Goal: Task Accomplishment & Management: Manage account settings

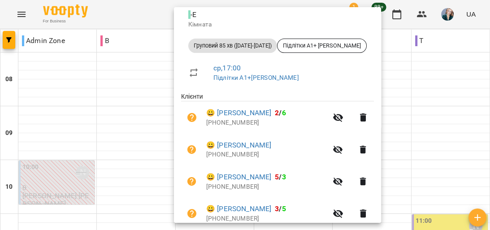
scroll to position [144, 0]
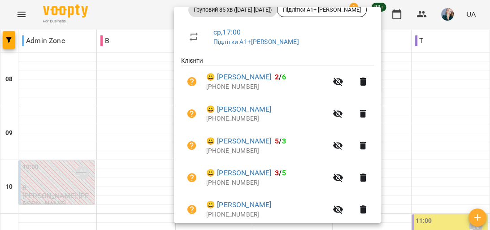
click at [105, 210] on div at bounding box center [245, 115] width 490 height 230
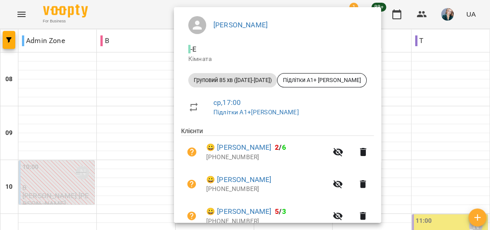
scroll to position [72, 0]
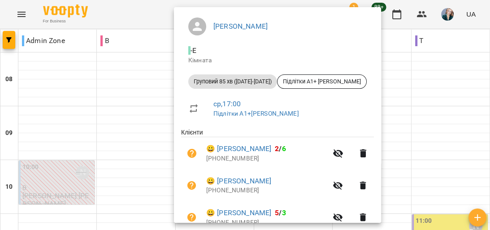
click at [127, 211] on div at bounding box center [245, 115] width 490 height 230
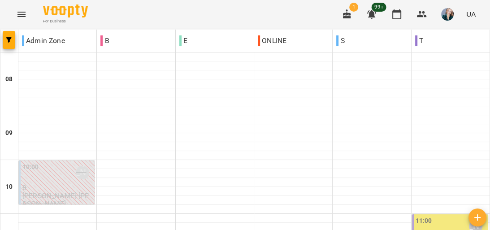
scroll to position [466, 0]
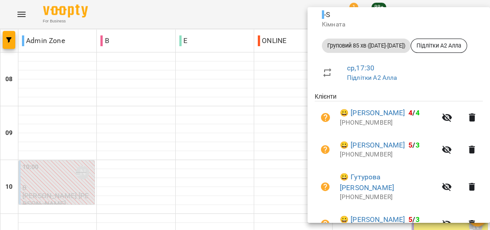
scroll to position [144, 0]
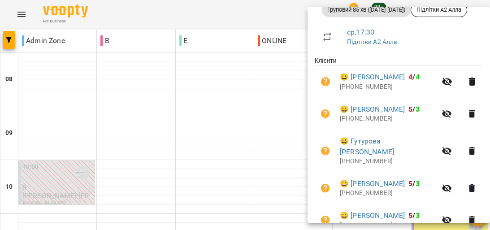
click at [279, 124] on div at bounding box center [245, 115] width 490 height 230
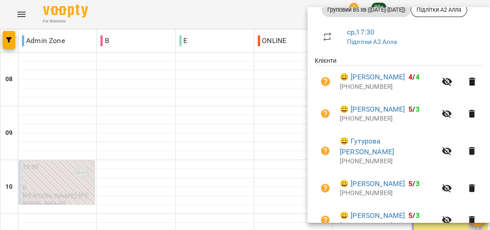
click at [317, 135] on li "😀 Гутурова Софія +380682921576" at bounding box center [399, 151] width 168 height 43
click at [293, 135] on div at bounding box center [245, 115] width 490 height 230
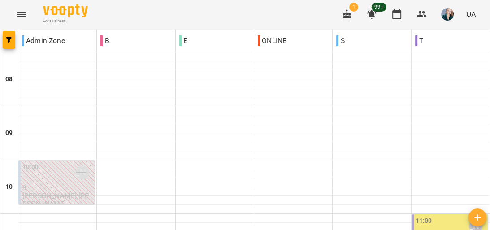
scroll to position [502, 0]
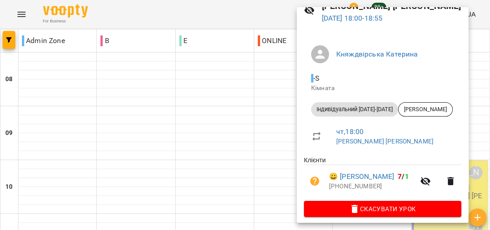
scroll to position [50, 0]
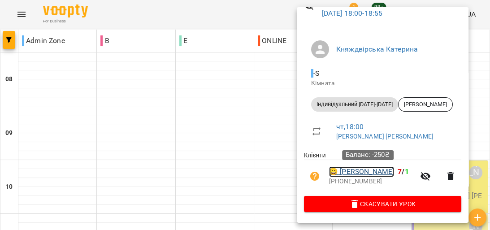
click at [372, 170] on link "😀 Плаксій Олександр" at bounding box center [361, 171] width 65 height 11
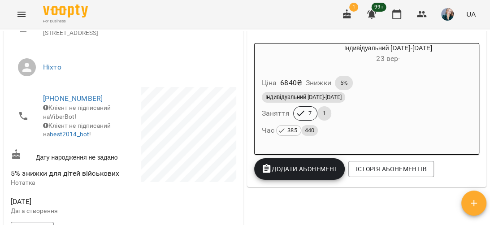
scroll to position [144, 0]
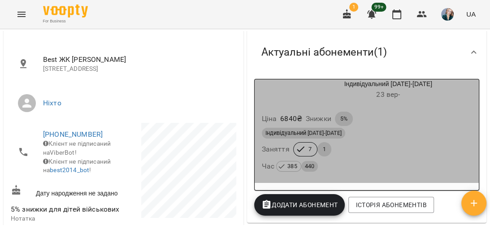
click at [372, 161] on div "Час 385 440" at bounding box center [367, 166] width 214 height 16
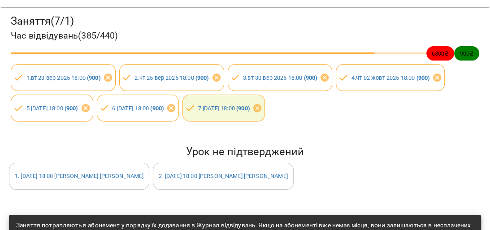
scroll to position [0, 0]
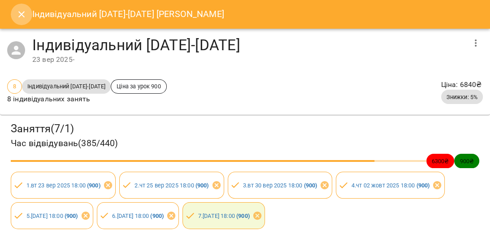
click at [20, 10] on icon "Close" at bounding box center [21, 14] width 11 height 11
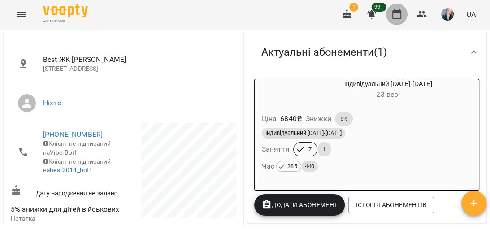
click at [401, 16] on icon "button" at bounding box center [396, 14] width 9 height 10
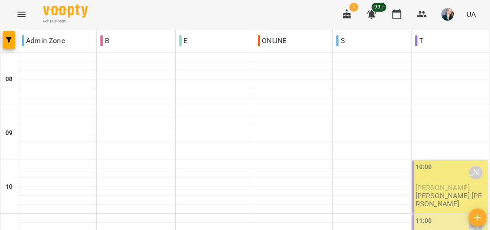
scroll to position [502, 0]
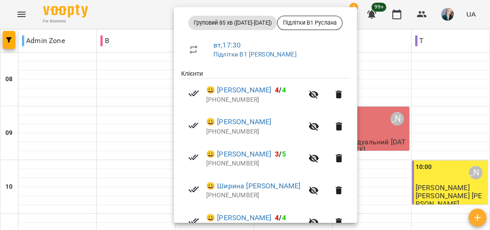
scroll to position [144, 0]
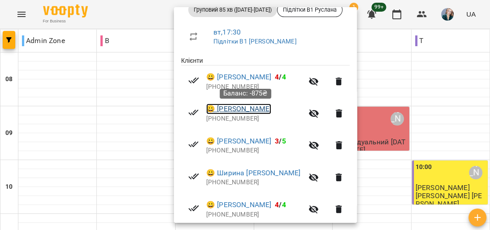
click at [230, 109] on link "😀 Запорожець Ксенія" at bounding box center [238, 109] width 65 height 11
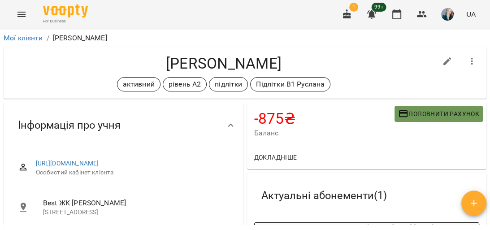
click at [442, 112] on span "Поповнити рахунок" at bounding box center [438, 114] width 81 height 11
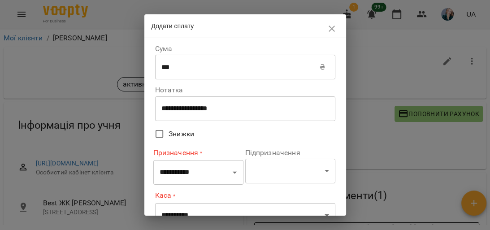
click at [288, 63] on input "***" at bounding box center [237, 67] width 165 height 25
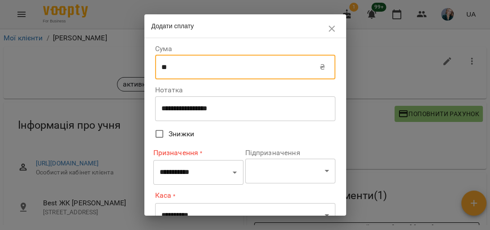
type input "*"
type input "****"
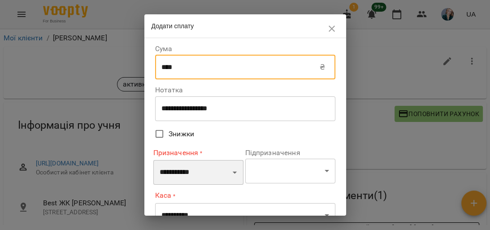
click at [231, 174] on select "**********" at bounding box center [198, 172] width 90 height 25
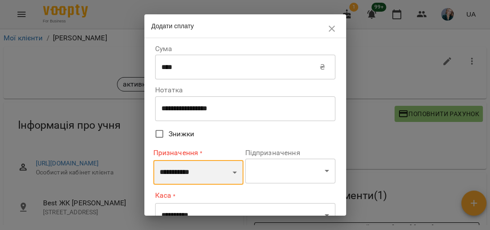
select select "*******"
click at [153, 160] on select "**********" at bounding box center [198, 172] width 90 height 25
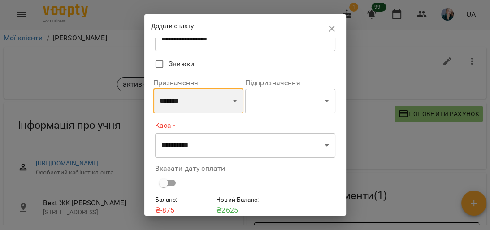
scroll to position [72, 0]
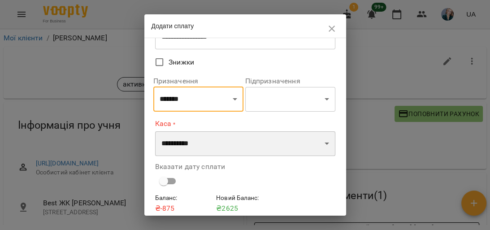
click at [321, 143] on select "**********" at bounding box center [245, 143] width 180 height 25
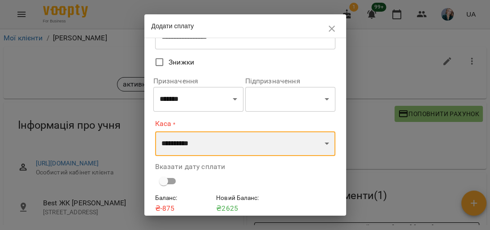
select select "**********"
click at [155, 131] on select "**********" at bounding box center [245, 143] width 180 height 25
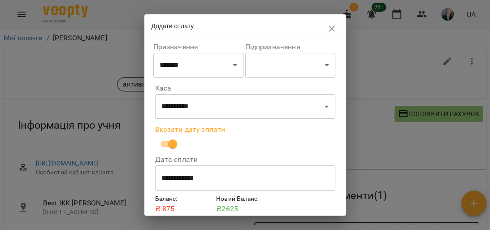
scroll to position [143, 0]
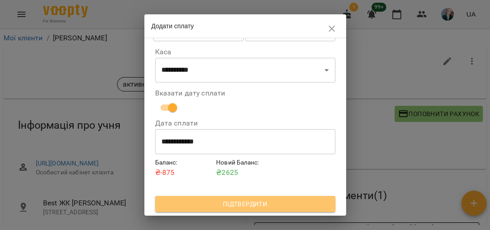
click at [265, 204] on span "Підтвердити" at bounding box center [245, 204] width 166 height 11
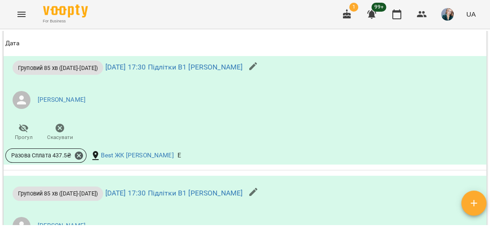
scroll to position [754, 0]
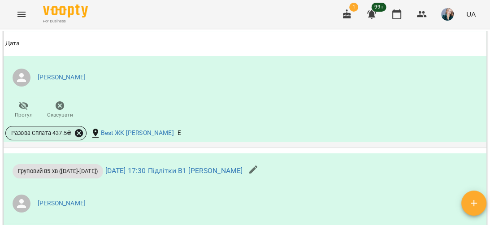
click at [78, 138] on icon at bounding box center [79, 133] width 10 height 10
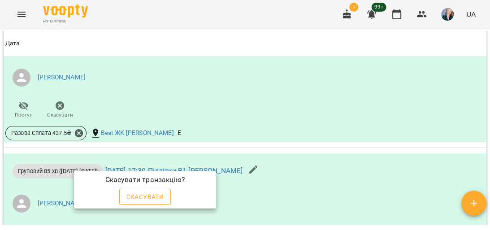
click at [137, 195] on span "Скасувати" at bounding box center [145, 197] width 38 height 11
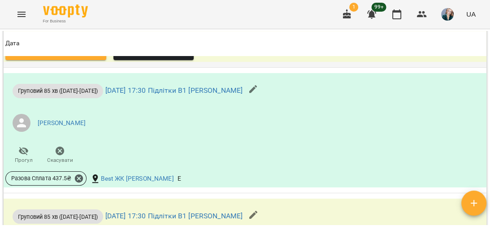
scroll to position [861, 0]
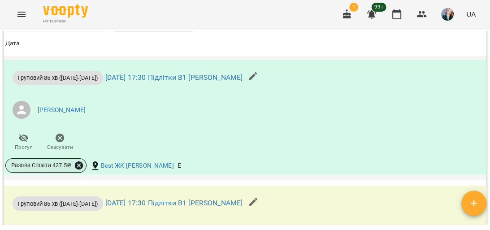
click at [78, 170] on icon at bounding box center [79, 166] width 10 height 10
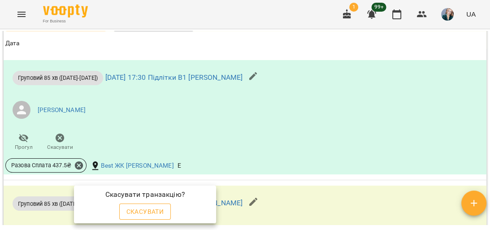
click at [141, 213] on span "Скасувати" at bounding box center [145, 211] width 38 height 11
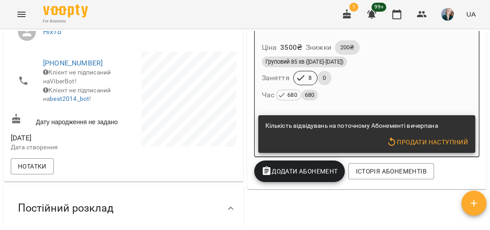
scroll to position [215, 0]
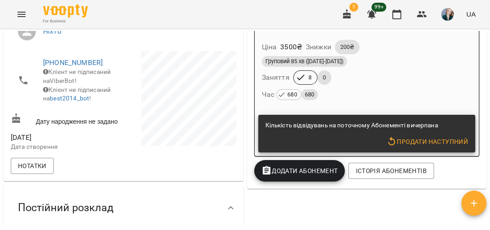
click at [408, 140] on span "Продати наступний" at bounding box center [428, 141] width 82 height 11
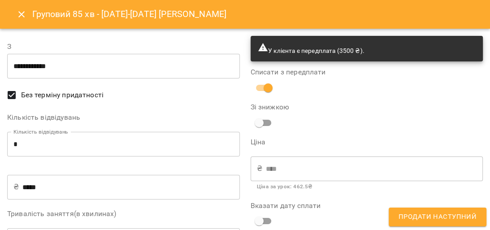
type input "**********"
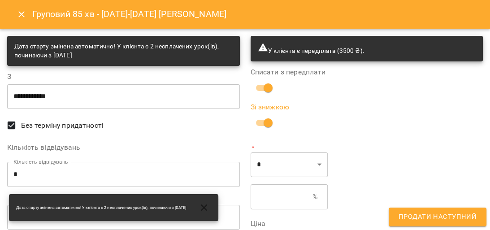
scroll to position [36, 0]
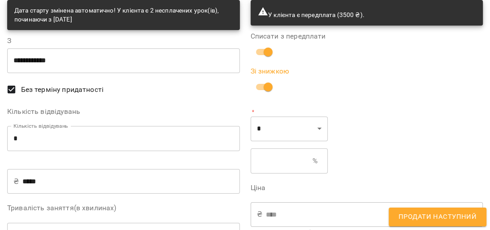
click at [296, 156] on input "text" at bounding box center [282, 160] width 62 height 25
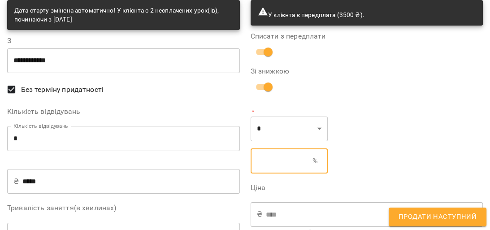
type input "****"
type input "*"
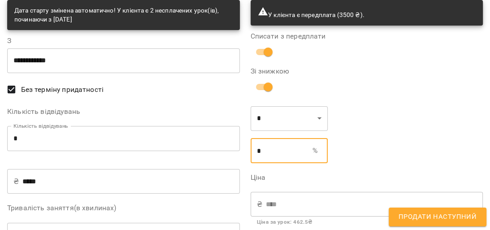
type input "****"
click at [316, 118] on select "* *" at bounding box center [290, 118] width 78 height 25
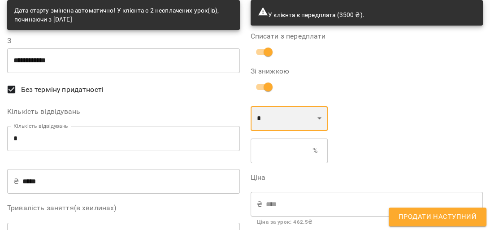
select select "*****"
click at [251, 106] on select "* *" at bounding box center [290, 118] width 78 height 25
type input "*"
click at [287, 153] on input "*" at bounding box center [282, 150] width 62 height 25
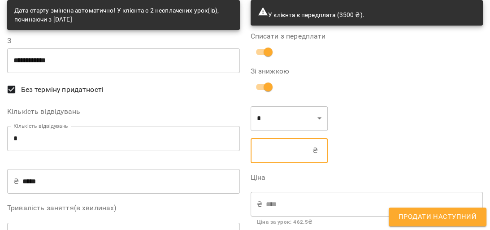
type input "****"
type input "*"
type input "****"
type input "**"
type input "****"
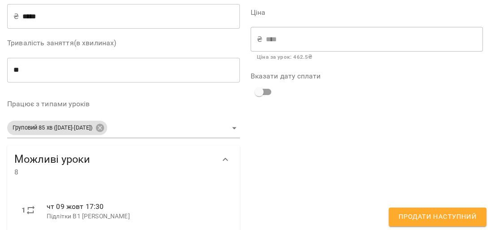
scroll to position [215, 0]
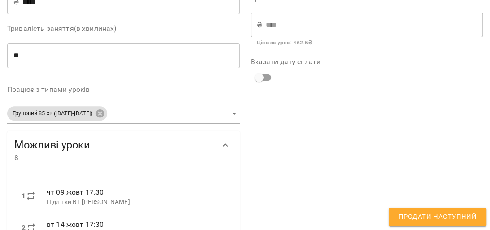
type input "***"
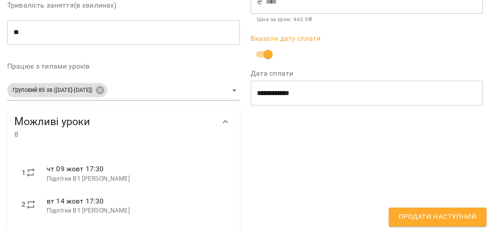
scroll to position [251, 0]
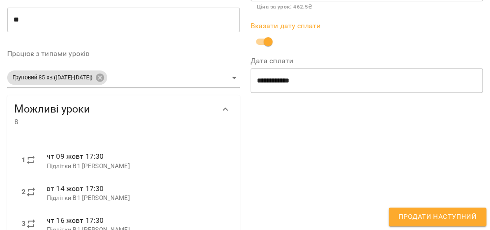
click at [418, 213] on span "Продати наступний" at bounding box center [438, 217] width 78 height 12
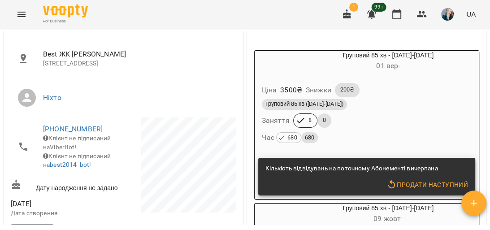
scroll to position [144, 0]
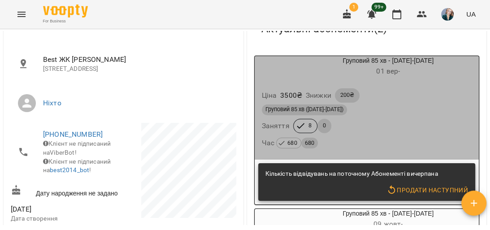
click at [387, 122] on div "Груповий 85 хв (2025-2026) Заняття 8 0 Час 680 680" at bounding box center [367, 127] width 214 height 48
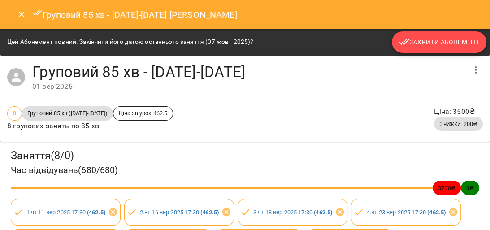
click at [418, 38] on span "Закрити Абонемент" at bounding box center [439, 42] width 80 height 11
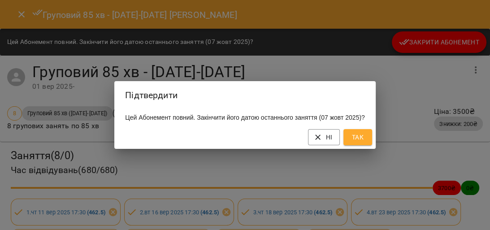
click at [361, 143] on span "Так" at bounding box center [358, 137] width 14 height 11
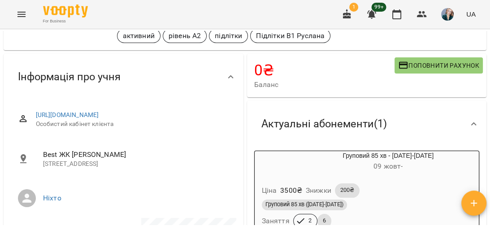
scroll to position [0, 0]
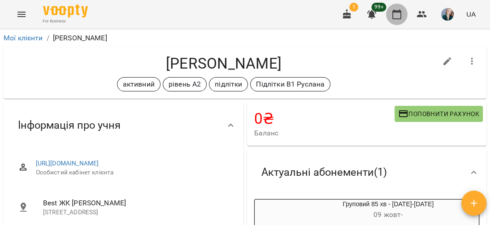
click at [398, 14] on icon "button" at bounding box center [397, 14] width 11 height 11
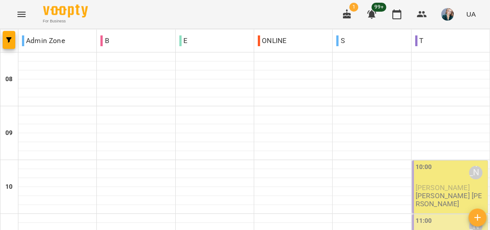
scroll to position [635, 0]
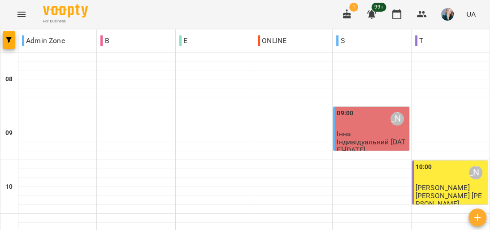
scroll to position [574, 0]
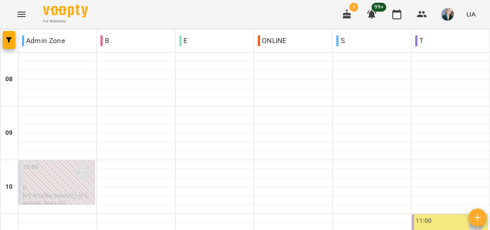
scroll to position [538, 0]
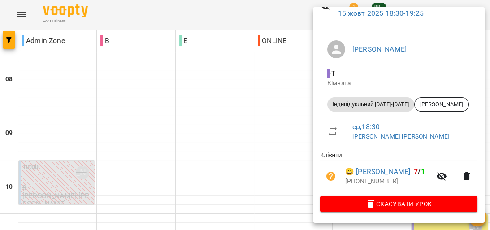
scroll to position [50, 0]
click at [274, 107] on div at bounding box center [245, 115] width 490 height 230
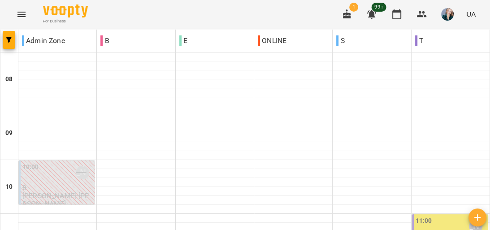
scroll to position [466, 0]
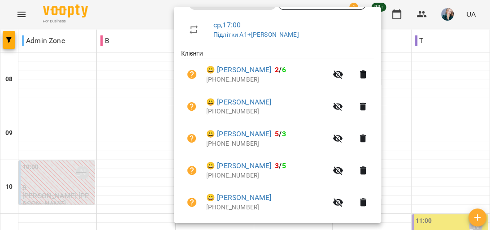
scroll to position [138, 0]
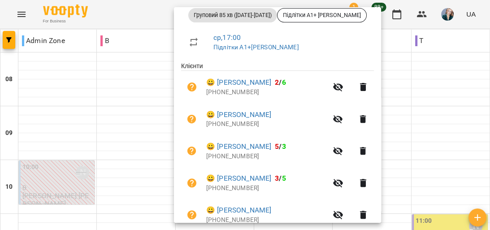
click at [73, 136] on div at bounding box center [245, 115] width 490 height 230
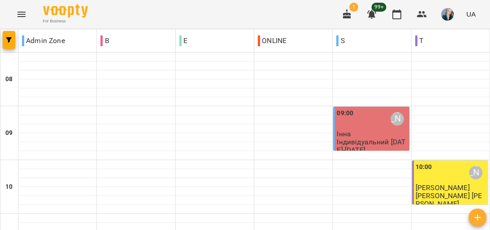
scroll to position [431, 0]
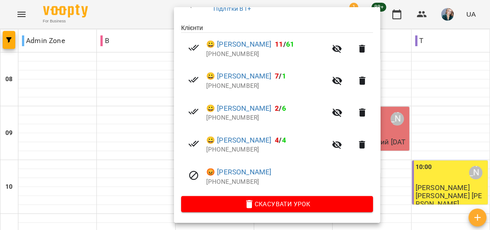
scroll to position [178, 0]
click at [70, 210] on div at bounding box center [245, 115] width 490 height 230
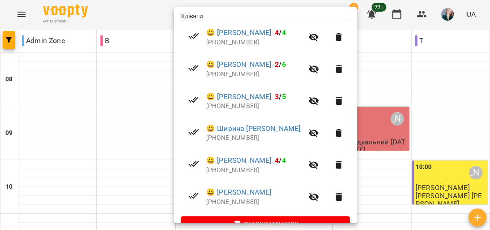
scroll to position [209, 0]
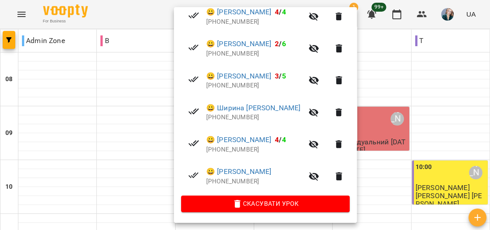
click at [109, 215] on div at bounding box center [245, 115] width 490 height 230
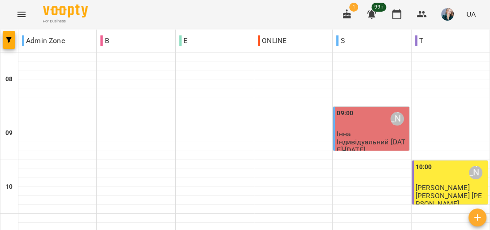
scroll to position [538, 0]
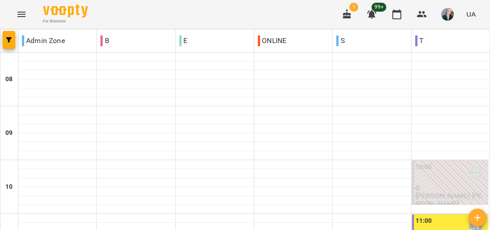
scroll to position [466, 0]
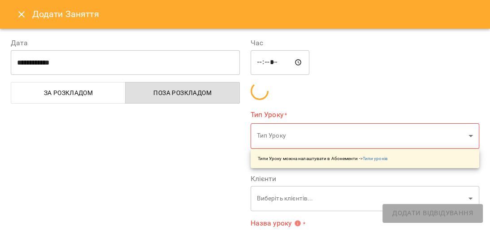
scroll to position [431, 0]
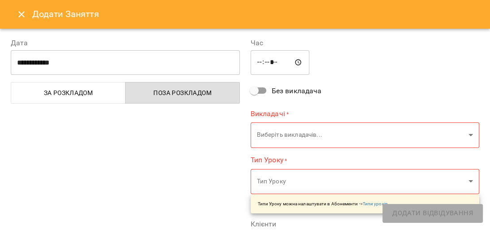
type input "**********"
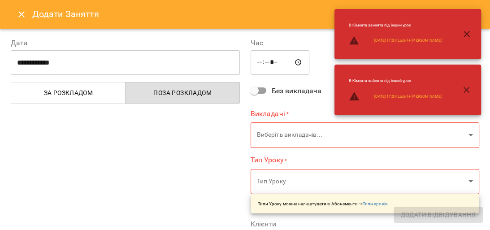
click at [23, 12] on icon "Close" at bounding box center [21, 14] width 6 height 6
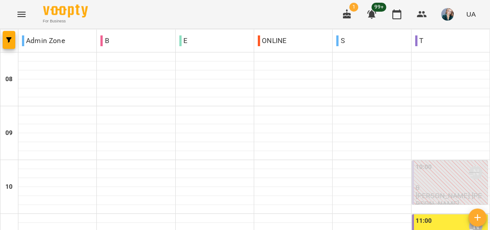
scroll to position [574, 0]
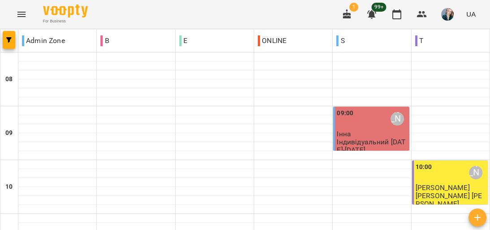
scroll to position [538, 0]
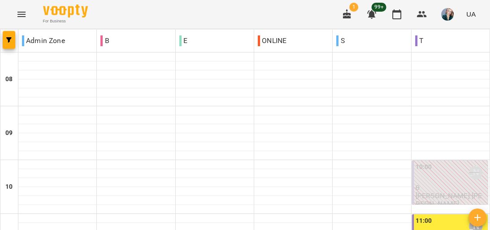
scroll to position [574, 0]
click at [18, 14] on icon "Menu" at bounding box center [21, 14] width 11 height 11
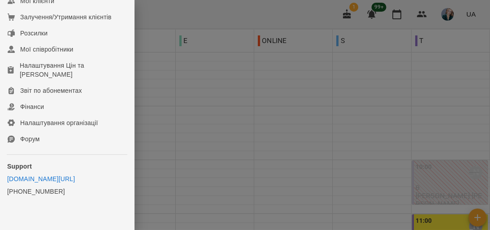
scroll to position [215, 0]
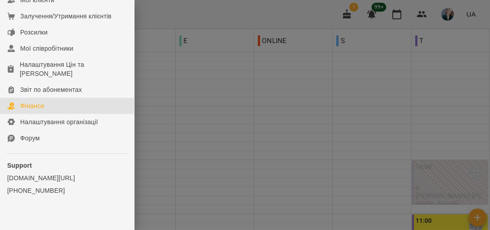
click at [33, 110] on div "Фінанси" at bounding box center [32, 105] width 24 height 9
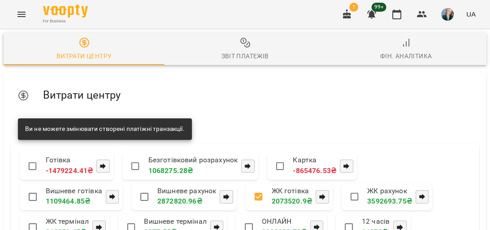
click at [256, 48] on span "Звіт платежів" at bounding box center [245, 49] width 150 height 24
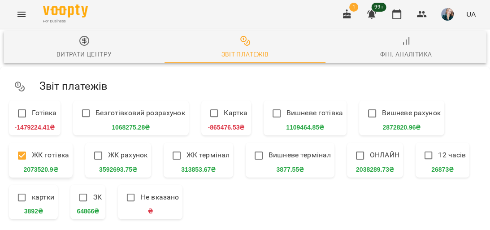
scroll to position [144, 0]
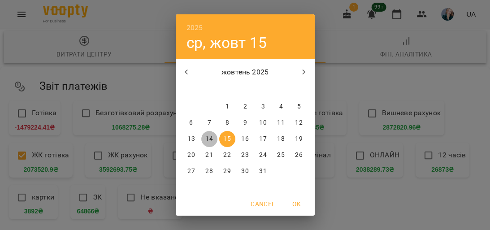
drag, startPoint x: 206, startPoint y: 139, endPoint x: 197, endPoint y: 147, distance: 12.7
click at [206, 138] on p "14" at bounding box center [208, 139] width 7 height 9
type input "**********"
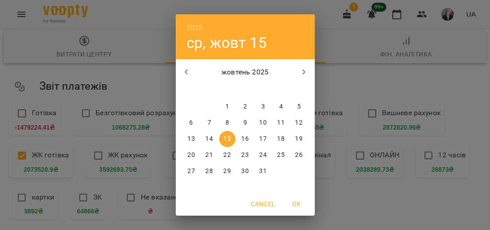
click at [210, 141] on p "14" at bounding box center [208, 139] width 7 height 9
type input "**********"
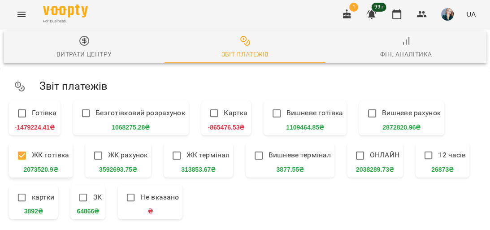
click at [11, 14] on button "Menu" at bounding box center [22, 15] width 22 height 22
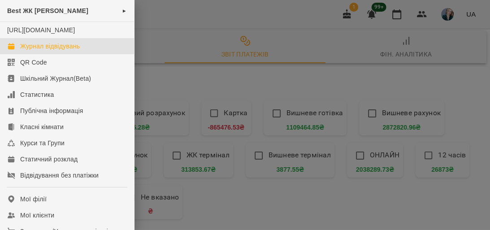
click at [43, 51] on div "Журнал відвідувань" at bounding box center [50, 46] width 60 height 9
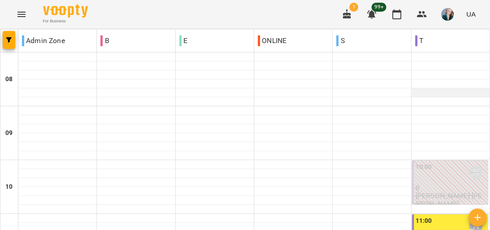
click at [472, 89] on div at bounding box center [451, 92] width 78 height 9
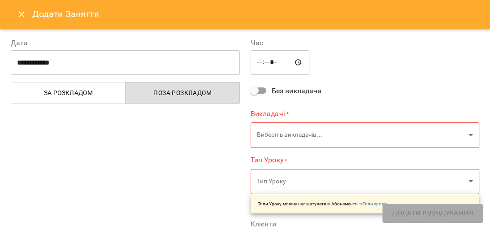
type input "**********"
click at [18, 13] on icon "Close" at bounding box center [21, 14] width 11 height 11
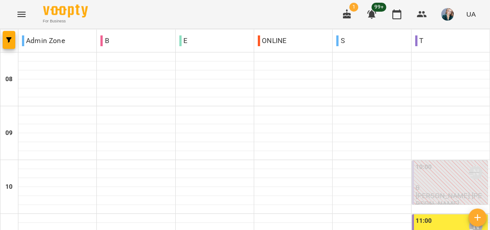
scroll to position [538, 0]
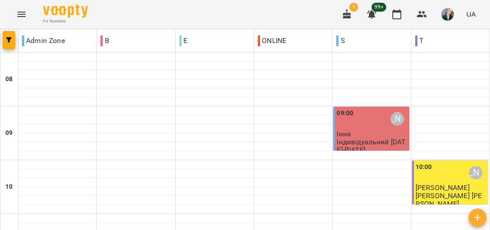
scroll to position [527, 0]
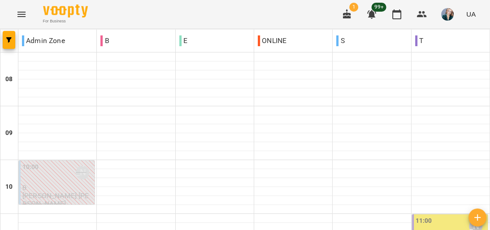
scroll to position [538, 0]
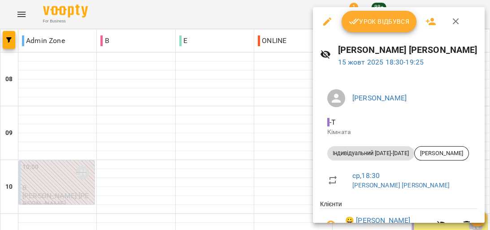
click at [429, 100] on span "[PERSON_NAME]" at bounding box center [412, 98] width 118 height 11
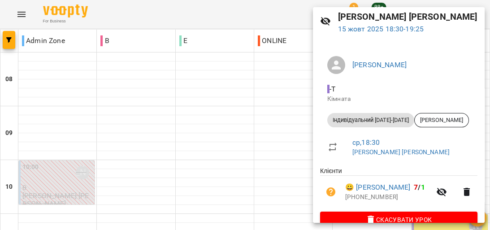
scroll to position [50, 0]
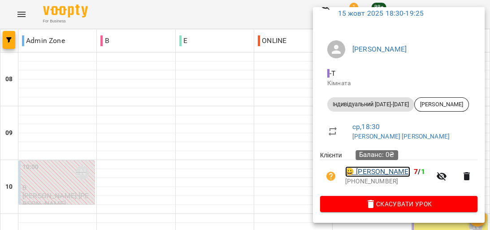
click at [389, 170] on link "😀 Мельник Аріна" at bounding box center [377, 171] width 65 height 11
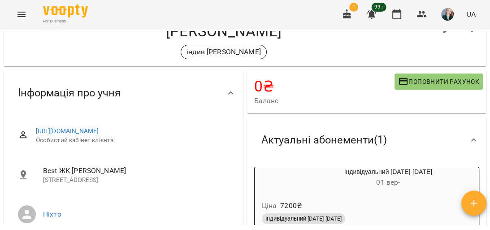
scroll to position [108, 0]
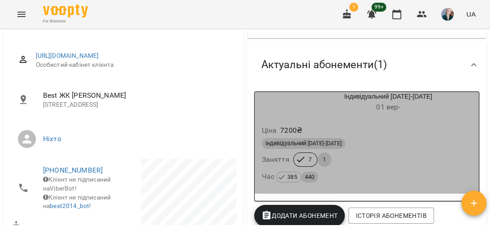
click at [383, 141] on div "Індивідуальний [DATE]-[DATE]" at bounding box center [367, 143] width 210 height 11
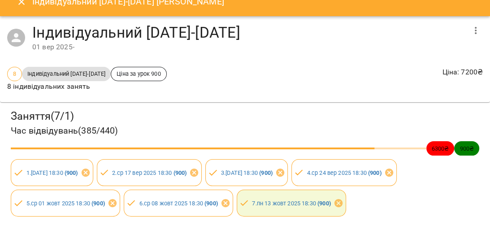
scroll to position [0, 0]
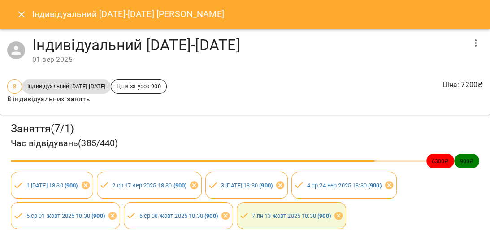
click at [17, 13] on icon "Close" at bounding box center [21, 14] width 11 height 11
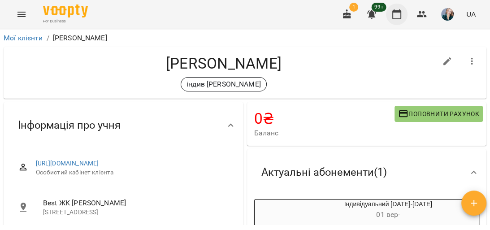
click at [396, 13] on icon "button" at bounding box center [397, 14] width 11 height 11
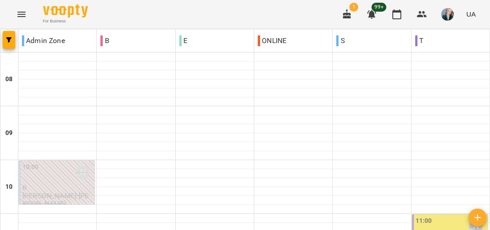
scroll to position [502, 0]
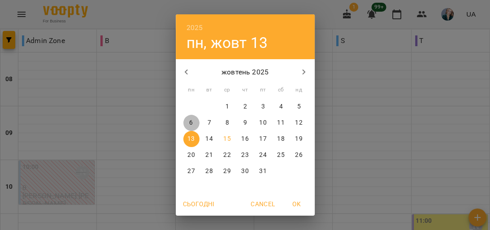
click at [189, 125] on p "6" at bounding box center [191, 122] width 4 height 9
type input "**********"
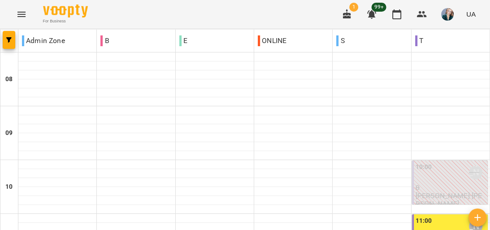
scroll to position [574, 0]
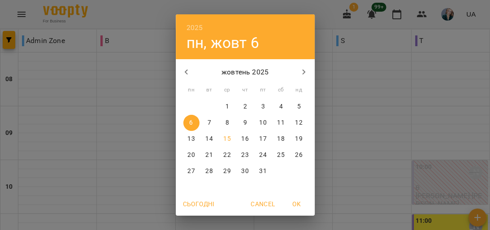
click at [190, 104] on div "29" at bounding box center [192, 107] width 18 height 16
click at [183, 68] on icon "button" at bounding box center [186, 72] width 11 height 11
click at [188, 172] on p "29" at bounding box center [190, 171] width 7 height 9
type input "**********"
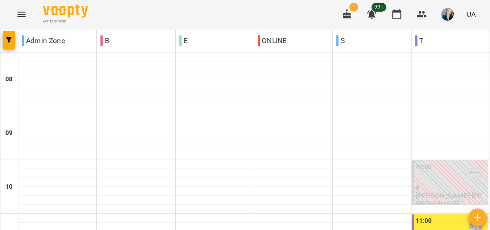
scroll to position [635, 0]
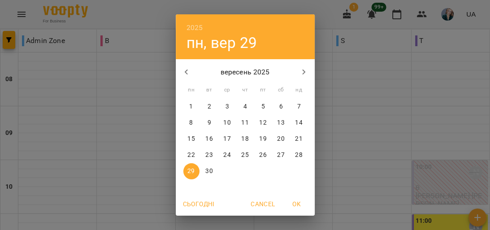
click at [138, 140] on div "2025 пн, вер 29 вересень 2025 пн вт ср чт пт сб нд 1 2 3 4 5 6 7 8 9 10 11 12 1…" at bounding box center [245, 115] width 490 height 230
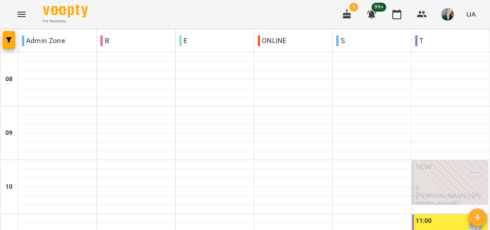
scroll to position [599, 0]
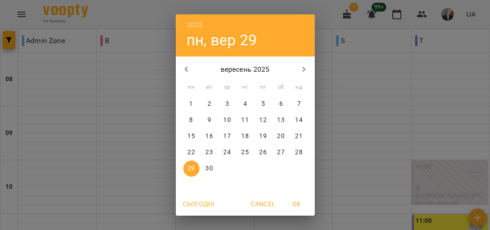
scroll to position [4, 0]
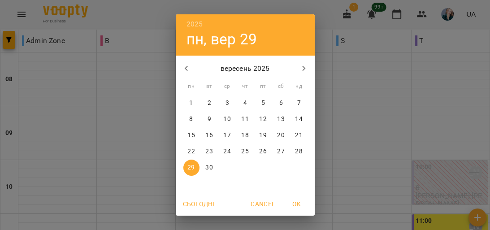
click at [303, 68] on icon "button" at bounding box center [303, 68] width 3 height 5
click at [189, 120] on p "6" at bounding box center [191, 119] width 4 height 9
type input "**********"
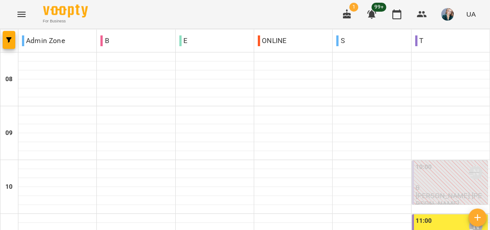
scroll to position [635, 0]
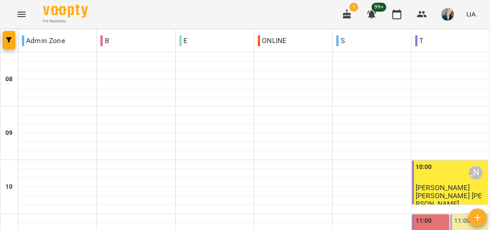
scroll to position [527, 0]
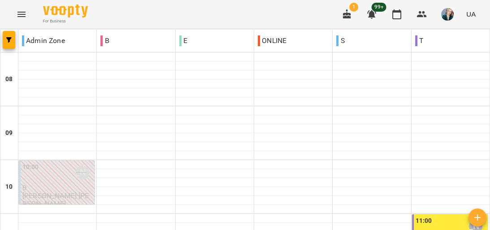
scroll to position [574, 0]
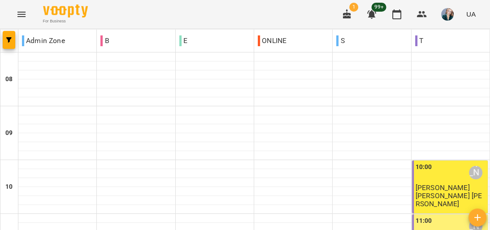
scroll to position [538, 0]
drag, startPoint x: 342, startPoint y: 185, endPoint x: 335, endPoint y: 179, distance: 9.2
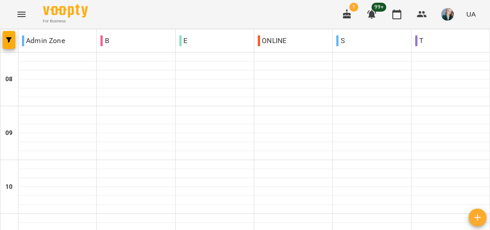
scroll to position [420, 0]
type input "**********"
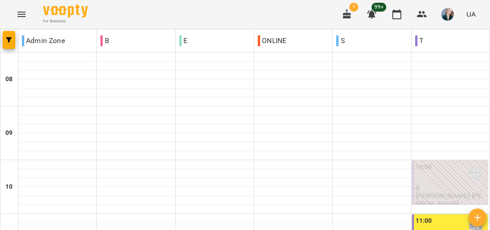
scroll to position [574, 0]
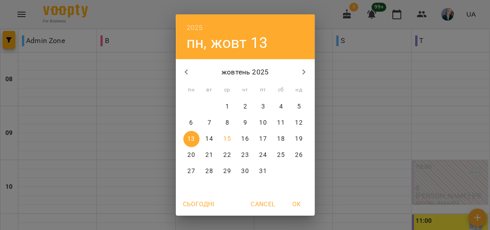
drag, startPoint x: 144, startPoint y: 210, endPoint x: 149, endPoint y: 205, distance: 7.6
click at [144, 209] on div "2025 пн, жовт 13 жовтень 2025 пн вт ср чт пт сб нд 29 30 1 2 3 4 5 6 7 8 9 10 1…" at bounding box center [245, 115] width 490 height 230
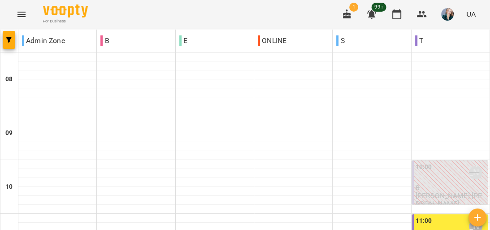
type input "**********"
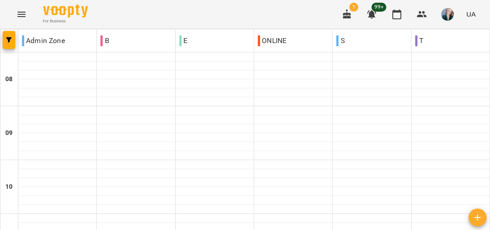
type input "**********"
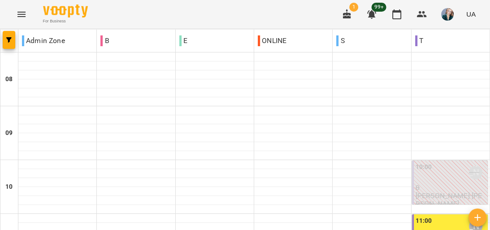
scroll to position [635, 0]
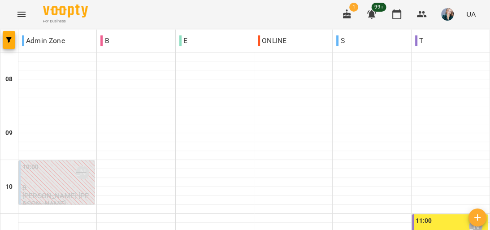
scroll to position [563, 0]
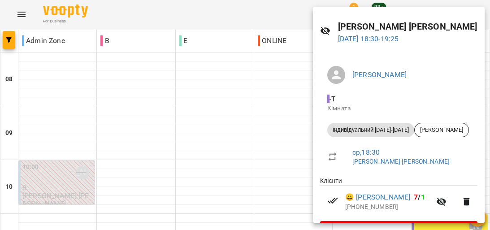
scroll to position [50, 0]
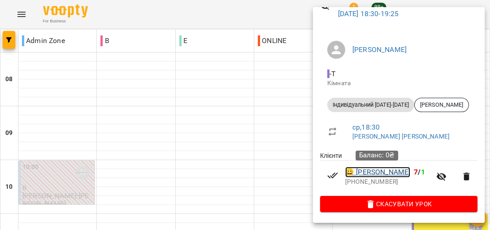
click at [381, 171] on link "😀 Мельник Аріна" at bounding box center [377, 172] width 65 height 11
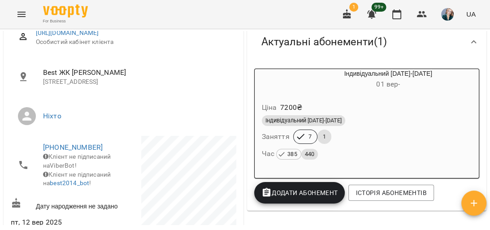
scroll to position [144, 0]
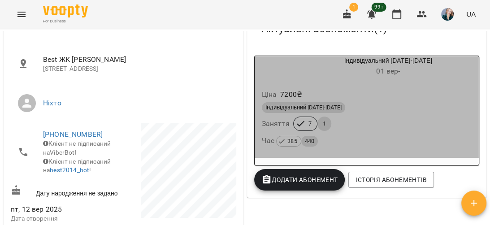
click at [378, 121] on div "Індивідуальний 2025-2026 Заняття 7 1 Час 385 440" at bounding box center [367, 124] width 214 height 48
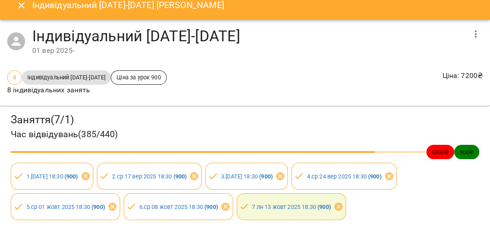
scroll to position [0, 0]
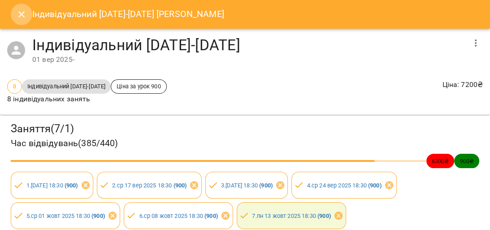
click at [23, 14] on icon "Close" at bounding box center [21, 14] width 11 height 11
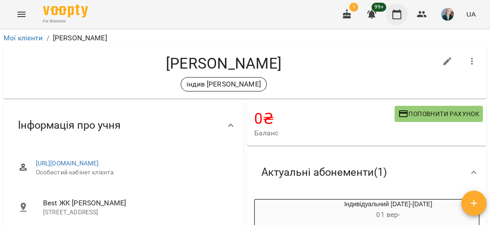
click at [396, 14] on icon "button" at bounding box center [397, 14] width 11 height 11
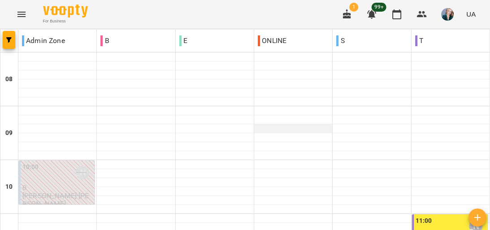
scroll to position [287, 0]
type input "**********"
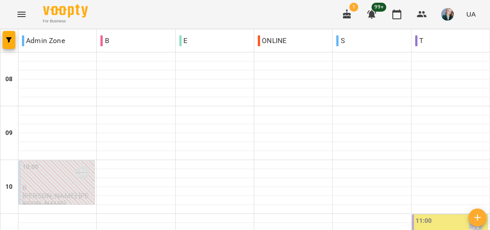
scroll to position [395, 0]
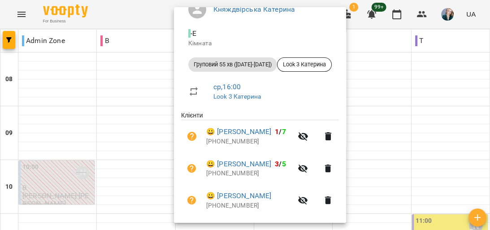
scroll to position [144, 0]
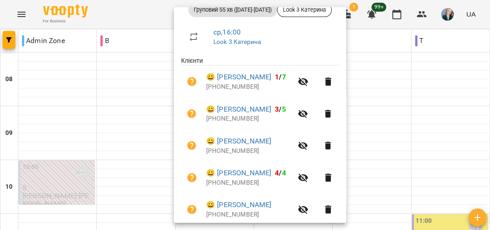
click at [78, 107] on div at bounding box center [245, 115] width 490 height 230
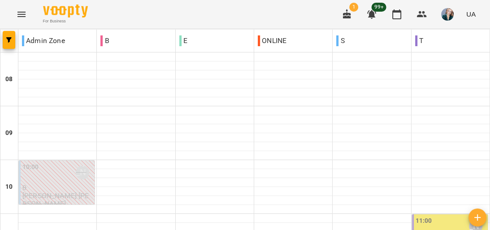
click at [429, 216] on div "11:00 Анастасія Сидорук" at bounding box center [451, 226] width 70 height 21
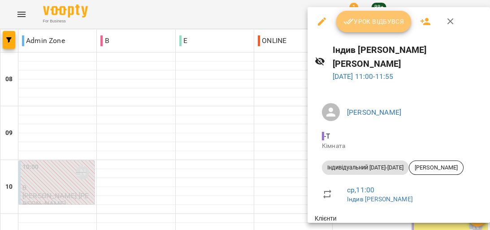
click at [390, 22] on span "Урок відбувся" at bounding box center [374, 21] width 61 height 11
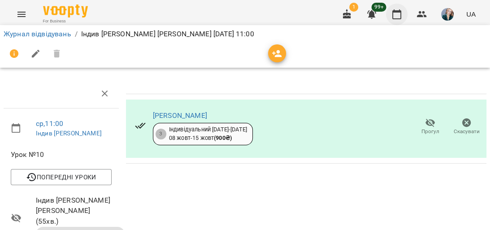
click at [397, 17] on icon "button" at bounding box center [397, 14] width 11 height 11
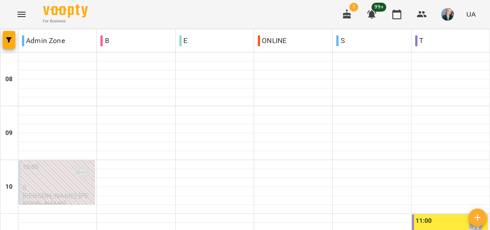
scroll to position [215, 0]
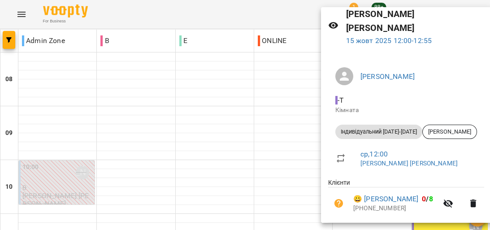
scroll to position [0, 0]
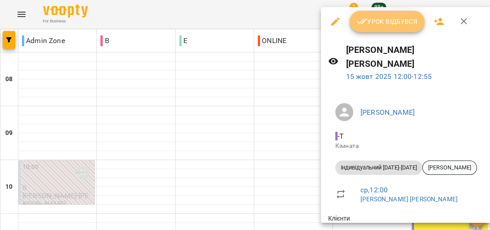
click at [401, 23] on span "Урок відбувся" at bounding box center [387, 21] width 61 height 11
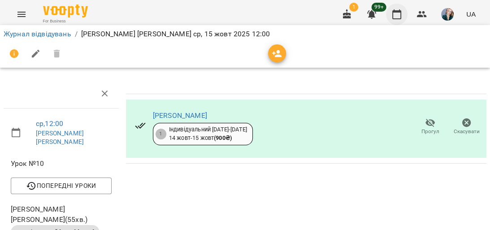
click at [401, 14] on icon "button" at bounding box center [396, 14] width 9 height 10
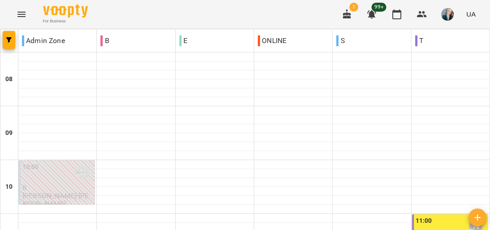
scroll to position [395, 0]
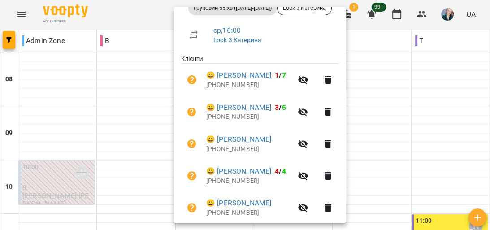
scroll to position [138, 0]
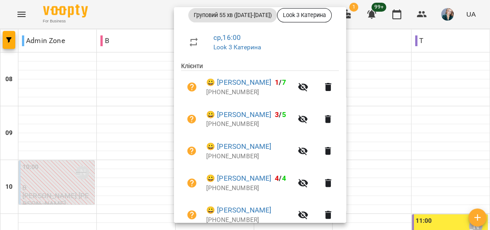
click at [52, 93] on div at bounding box center [245, 115] width 490 height 230
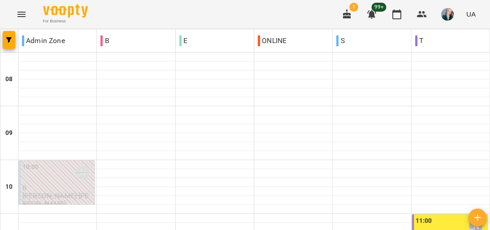
scroll to position [395, 0]
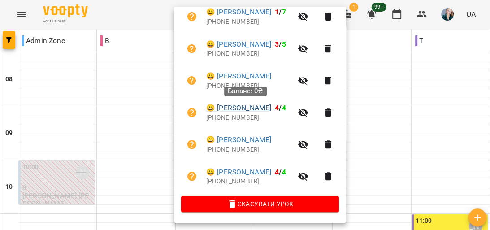
scroll to position [210, 0]
click at [135, 213] on div at bounding box center [245, 115] width 490 height 230
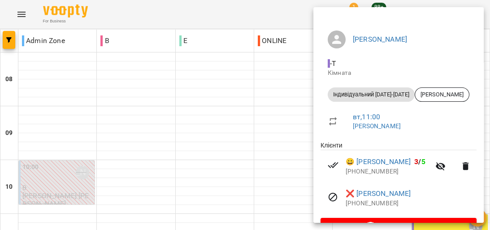
scroll to position [36, 0]
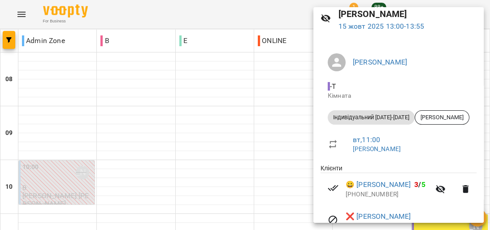
click at [198, 88] on div at bounding box center [245, 115] width 490 height 230
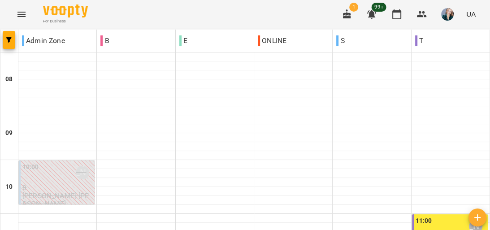
scroll to position [431, 0]
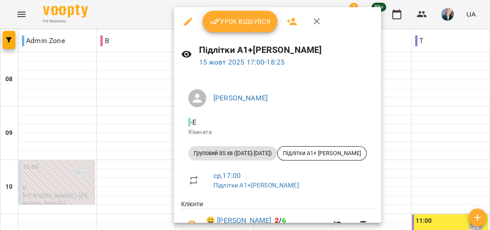
click at [74, 79] on div at bounding box center [245, 115] width 490 height 230
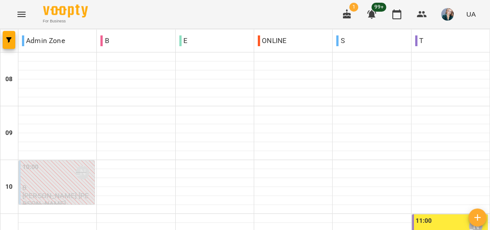
scroll to position [359, 0]
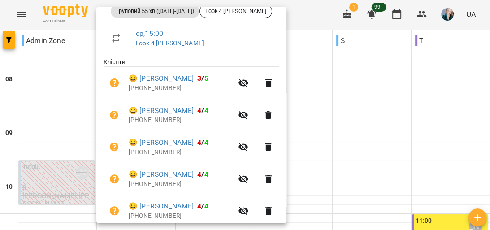
scroll to position [142, 0]
click at [58, 108] on div at bounding box center [245, 115] width 490 height 230
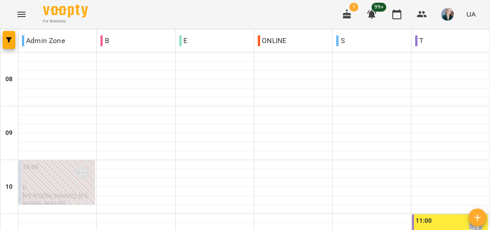
scroll to position [466, 0]
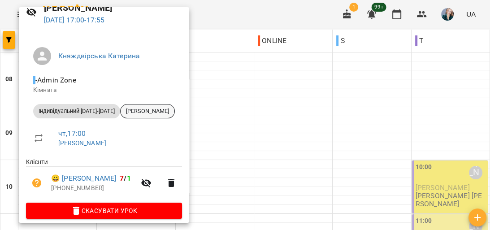
scroll to position [50, 0]
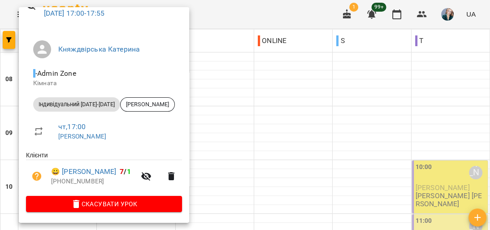
click at [273, 124] on div at bounding box center [245, 115] width 490 height 230
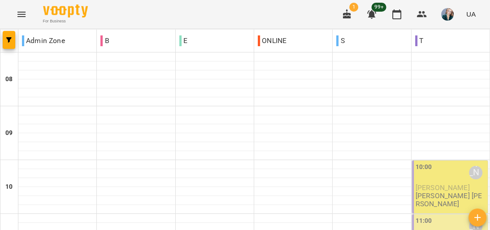
scroll to position [215, 0]
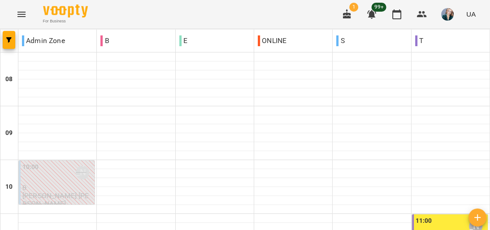
scroll to position [502, 0]
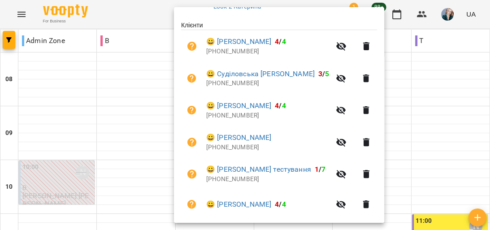
scroll to position [144, 0]
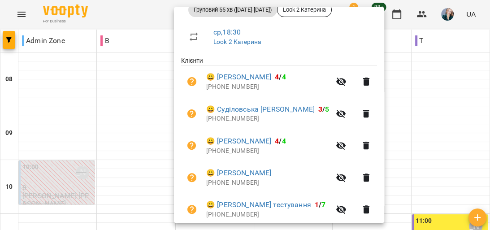
click at [72, 135] on div at bounding box center [245, 115] width 490 height 230
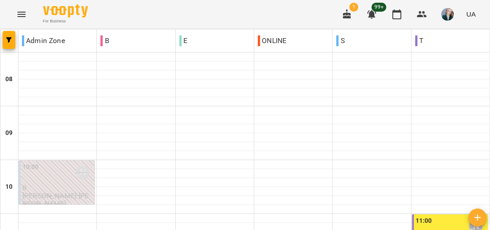
scroll to position [431, 0]
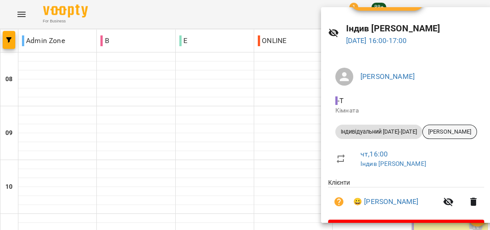
scroll to position [47, 0]
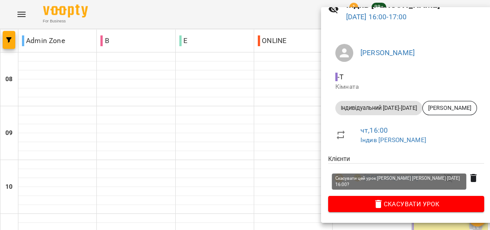
click at [398, 202] on span "Скасувати Урок" at bounding box center [406, 204] width 142 height 11
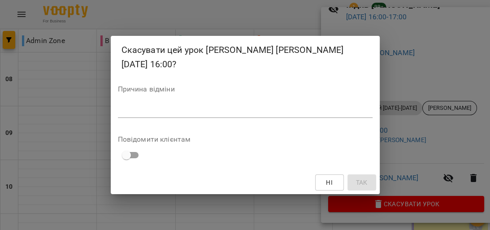
click at [274, 109] on textarea at bounding box center [245, 110] width 255 height 9
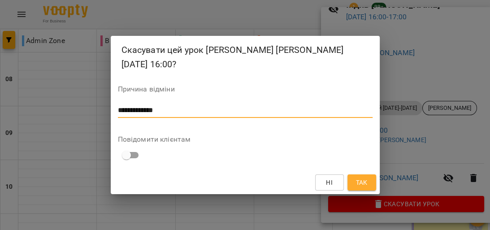
type textarea "**********"
click at [361, 180] on span "Так" at bounding box center [362, 182] width 12 height 11
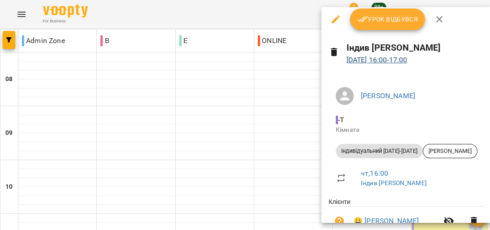
scroll to position [0, 0]
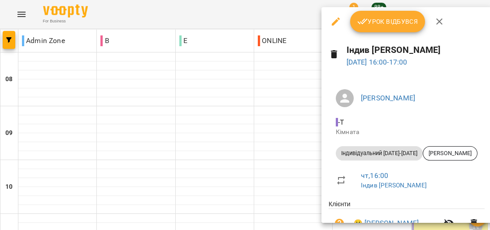
click at [334, 23] on icon "button" at bounding box center [336, 21] width 8 height 8
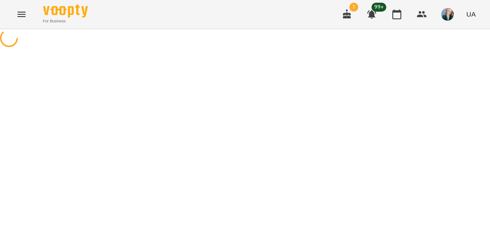
select select "**********"
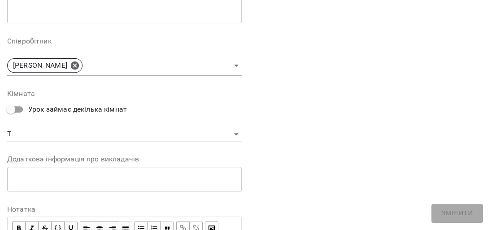
scroll to position [251, 0]
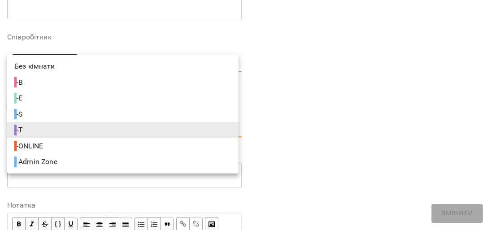
click at [219, 165] on li "- Admin Zone" at bounding box center [122, 162] width 231 height 16
type input "**********"
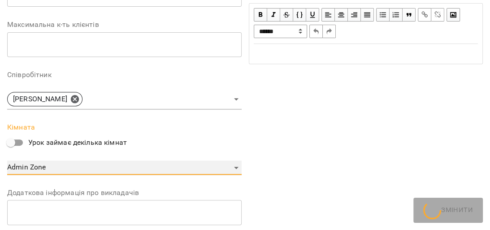
scroll to position [289, 0]
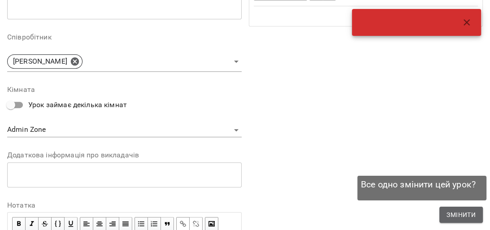
click at [445, 213] on button "Змінити" at bounding box center [462, 215] width 44 height 16
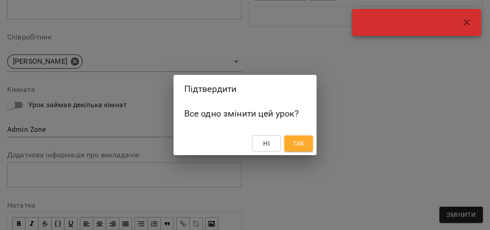
click at [296, 139] on span "Так" at bounding box center [299, 143] width 12 height 11
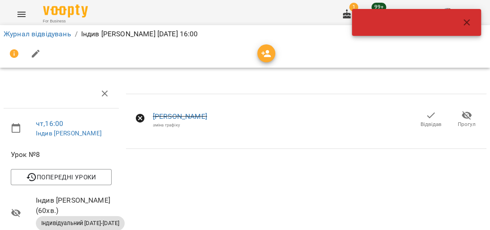
click at [468, 23] on icon "button" at bounding box center [467, 22] width 11 height 11
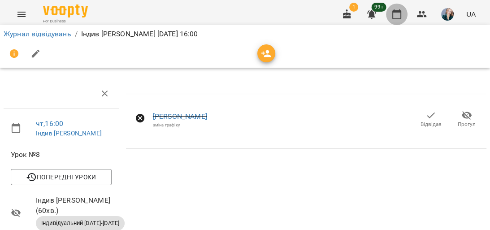
click at [398, 16] on icon "button" at bounding box center [397, 14] width 11 height 11
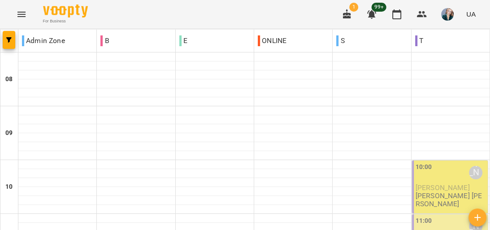
scroll to position [395, 0]
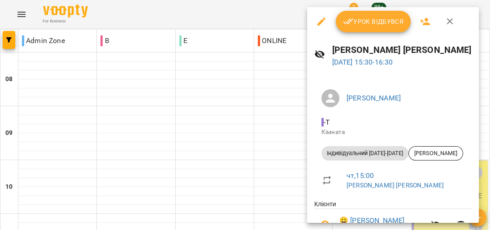
click at [289, 83] on div at bounding box center [245, 115] width 490 height 230
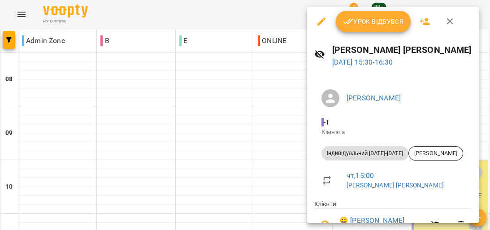
click at [319, 21] on icon "button" at bounding box center [321, 21] width 11 height 11
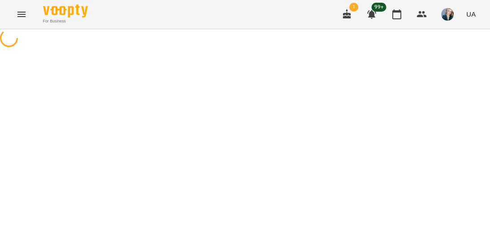
select select "**********"
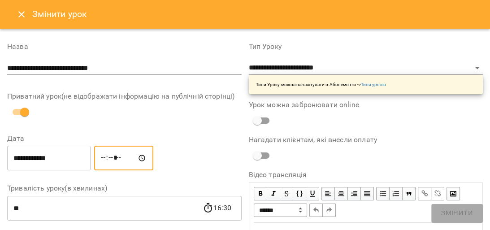
click at [126, 160] on input "*****" at bounding box center [123, 158] width 59 height 25
type input "*****"
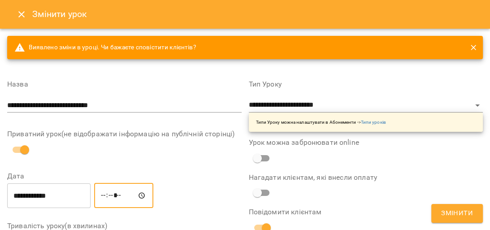
click at [470, 212] on span "Змінити" at bounding box center [457, 214] width 32 height 12
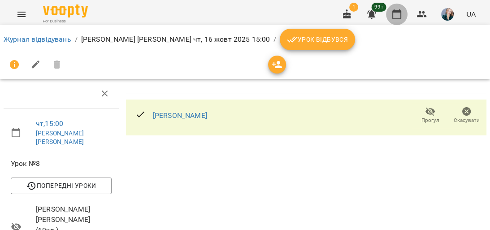
click at [395, 14] on icon "button" at bounding box center [397, 14] width 11 height 11
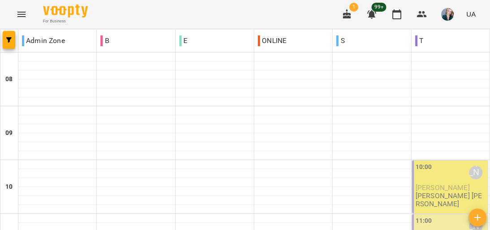
scroll to position [395, 0]
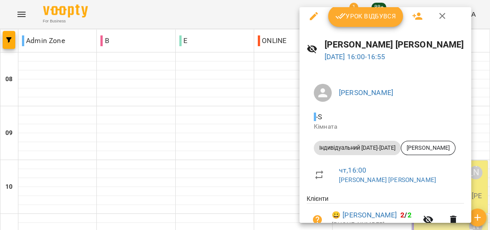
scroll to position [0, 0]
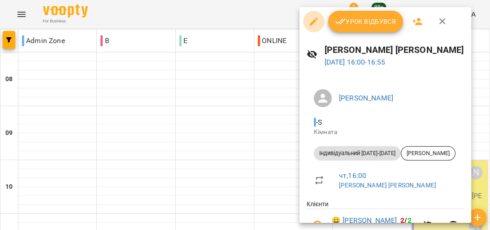
click at [311, 22] on icon "button" at bounding box center [314, 21] width 11 height 11
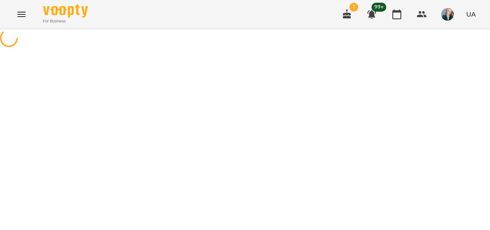
select select "**********"
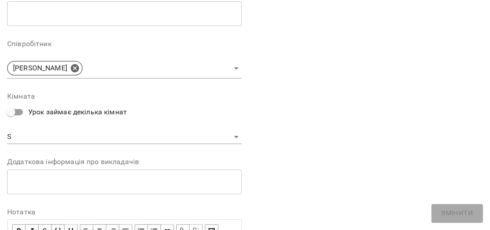
scroll to position [251, 0]
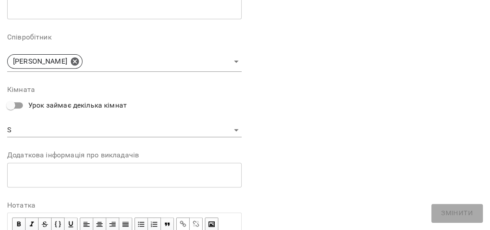
click at [233, 129] on body "**********" at bounding box center [245, 219] width 490 height 439
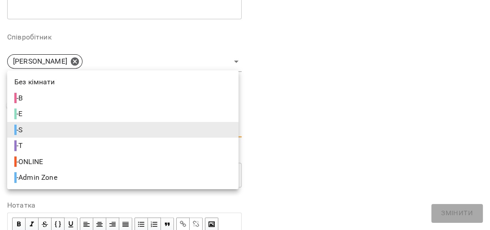
click at [230, 149] on li "- T" at bounding box center [122, 146] width 231 height 16
type input "**********"
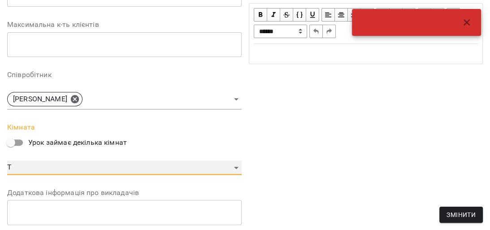
scroll to position [289, 0]
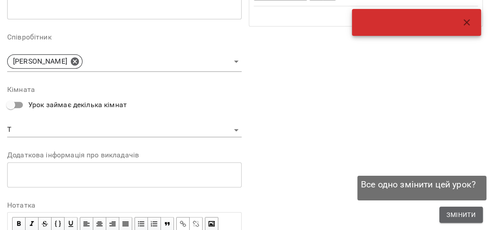
click at [466, 213] on span "Змінити" at bounding box center [461, 214] width 29 height 11
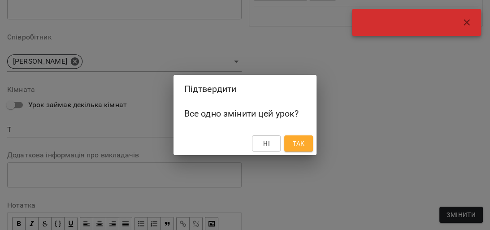
click at [302, 140] on span "Так" at bounding box center [299, 143] width 12 height 11
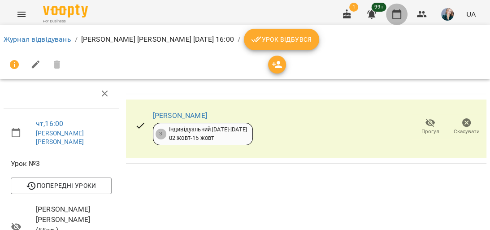
click at [394, 15] on icon "button" at bounding box center [397, 14] width 11 height 11
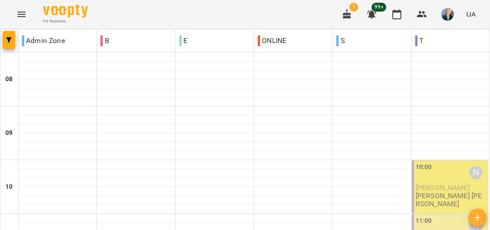
scroll to position [72, 0]
click at [395, 17] on icon "button" at bounding box center [397, 14] width 11 height 11
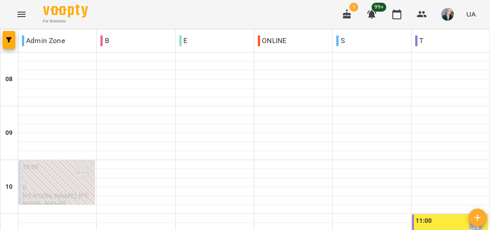
scroll to position [502, 0]
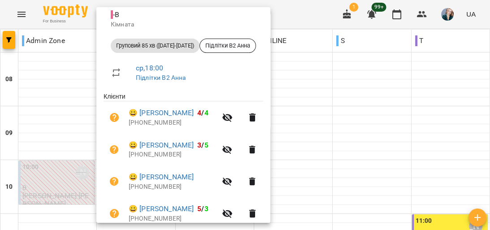
scroll to position [144, 0]
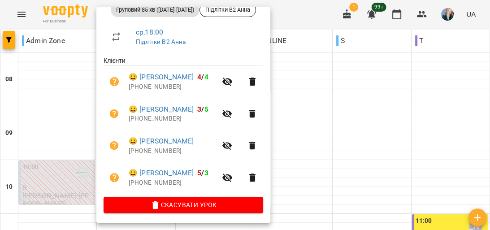
click at [82, 95] on div at bounding box center [245, 115] width 490 height 230
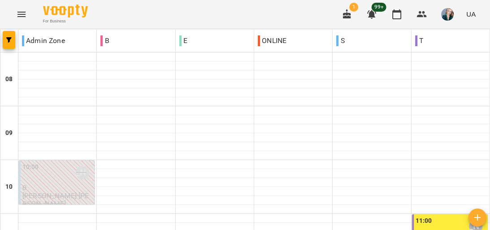
scroll to position [538, 0]
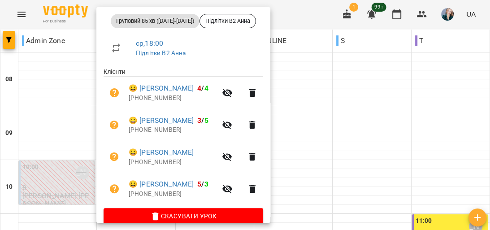
scroll to position [144, 0]
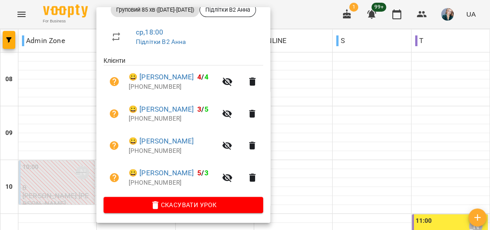
click at [88, 95] on div at bounding box center [245, 115] width 490 height 230
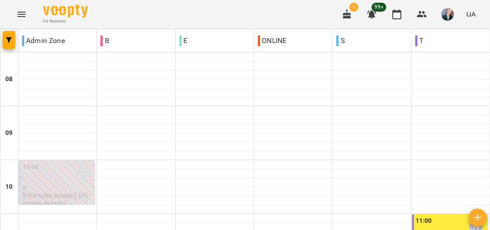
scroll to position [456, 0]
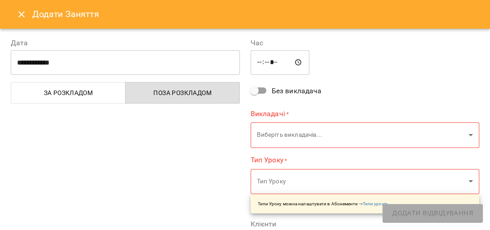
type input "**********"
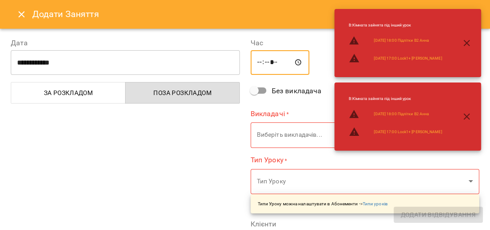
click at [274, 65] on input "*****" at bounding box center [280, 62] width 59 height 25
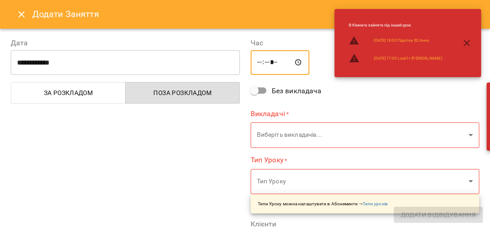
click at [274, 63] on input "*****" at bounding box center [280, 62] width 59 height 25
click at [269, 61] on input "*****" at bounding box center [280, 62] width 59 height 25
type input "*****"
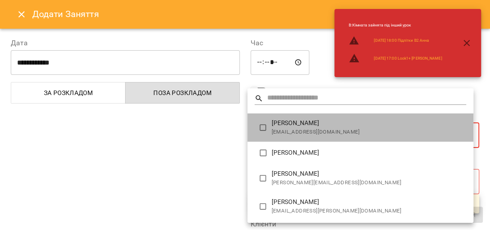
click at [407, 135] on span "anastasiia.sydoruk@gmail.com" at bounding box center [369, 132] width 195 height 9
type input "**********"
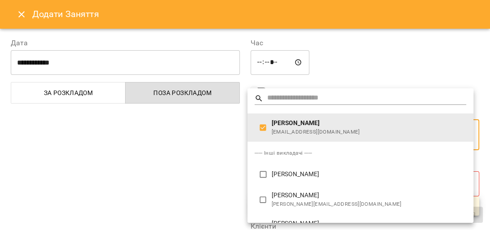
click at [236, 154] on div at bounding box center [245, 115] width 490 height 230
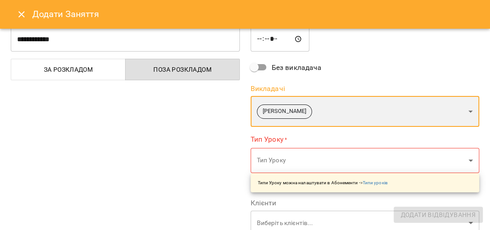
scroll to position [36, 0]
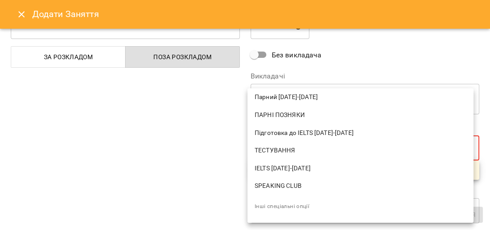
scroll to position [287, 0]
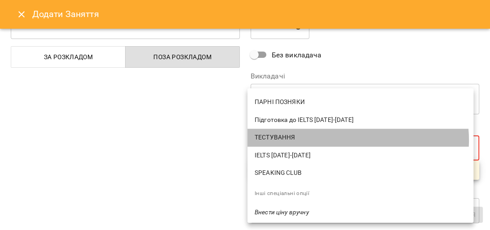
click at [349, 140] on span "ТЕСТУВАННЯ" at bounding box center [361, 137] width 212 height 9
type input "**********"
type input "**"
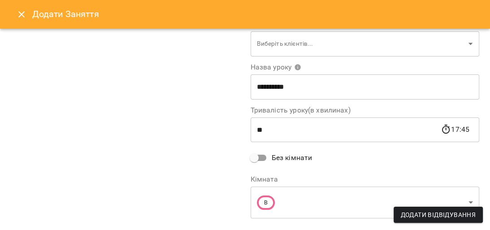
scroll to position [215, 0]
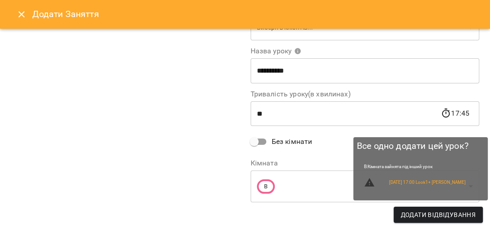
click at [443, 217] on span "Додати Відвідування" at bounding box center [438, 214] width 75 height 11
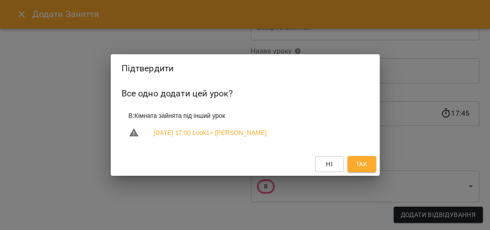
click at [335, 165] on span "Ні" at bounding box center [329, 164] width 14 height 11
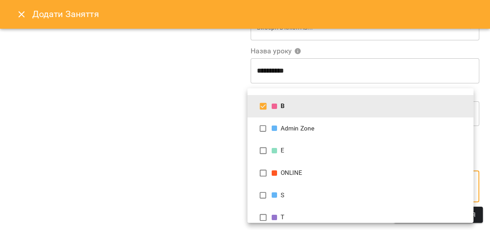
scroll to position [27, 0]
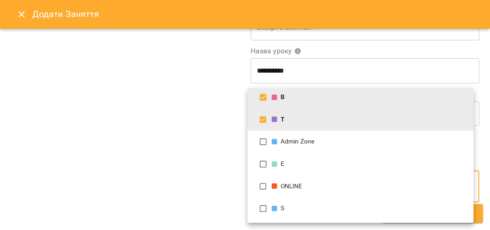
click at [160, 161] on div at bounding box center [245, 115] width 490 height 230
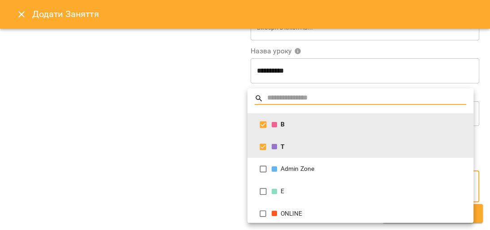
type input "**********"
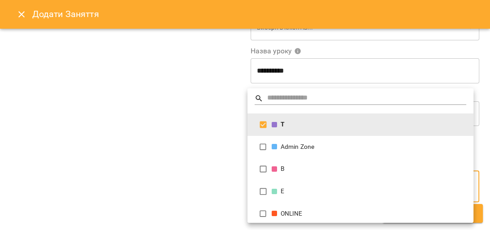
click at [219, 154] on div at bounding box center [245, 115] width 490 height 230
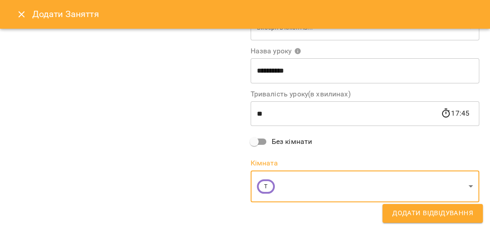
click at [366, 217] on div "**********" at bounding box center [244, 22] width 479 height 421
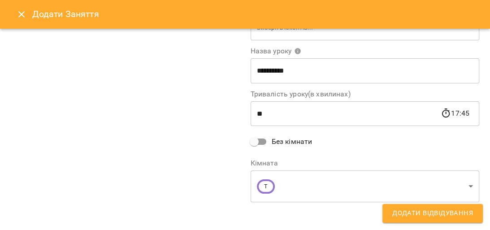
click at [456, 212] on span "Додати Відвідування" at bounding box center [432, 214] width 81 height 12
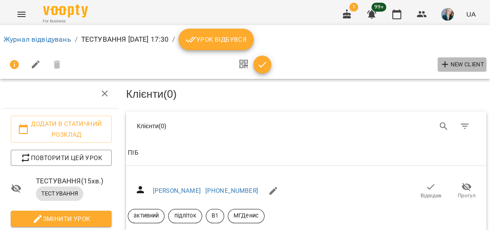
click at [467, 61] on span "New Client" at bounding box center [462, 64] width 44 height 11
select select "**"
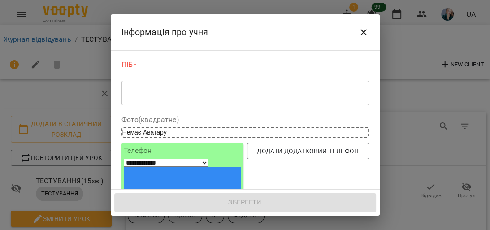
click at [242, 93] on textarea at bounding box center [245, 93] width 235 height 9
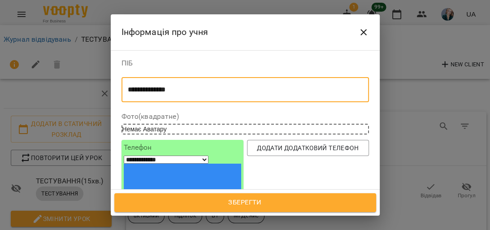
type textarea "**********"
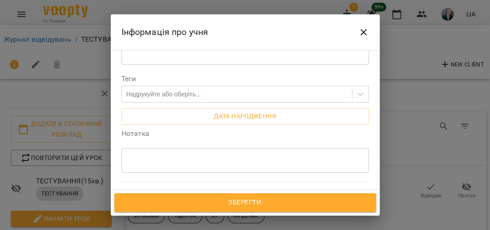
scroll to position [251, 0]
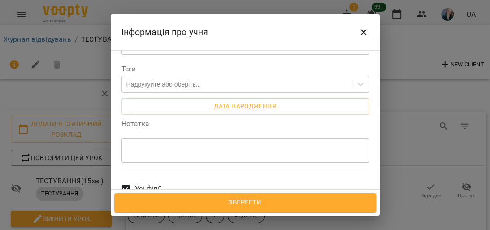
type input "**********"
drag, startPoint x: 389, startPoint y: 186, endPoint x: 366, endPoint y: 186, distance: 23.3
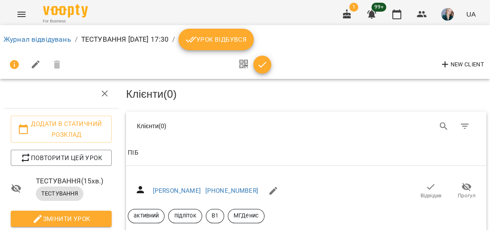
click at [461, 60] on span "New Client" at bounding box center [462, 64] width 44 height 11
select select "**"
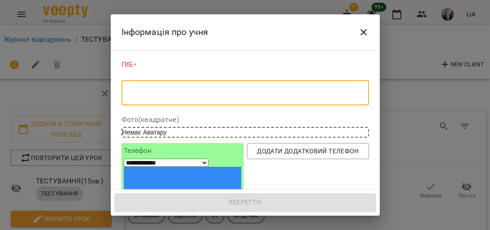
click at [219, 93] on textarea at bounding box center [245, 93] width 235 height 9
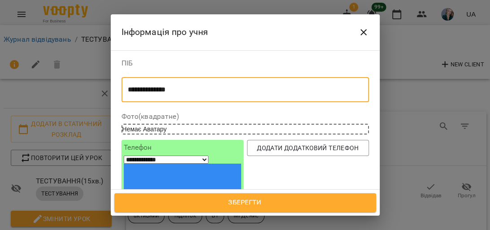
type textarea "**********"
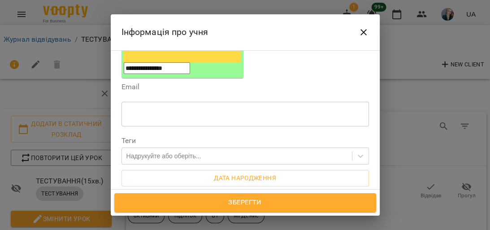
scroll to position [215, 0]
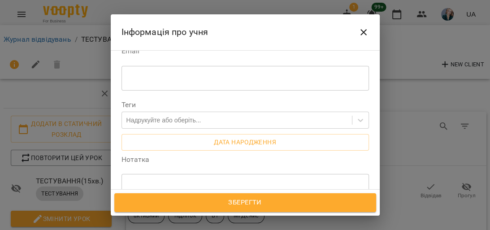
type input "**********"
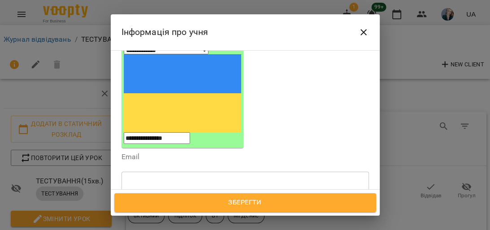
scroll to position [100, 0]
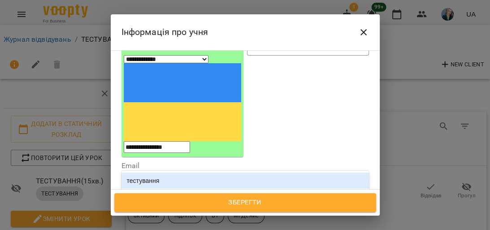
type input "****"
click at [205, 173] on div "тестування" at bounding box center [246, 181] width 248 height 16
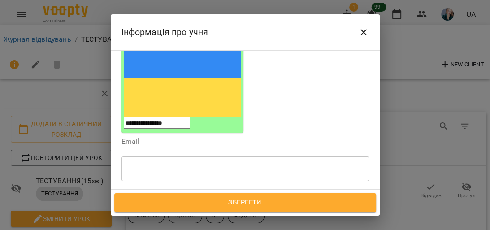
scroll to position [136, 0]
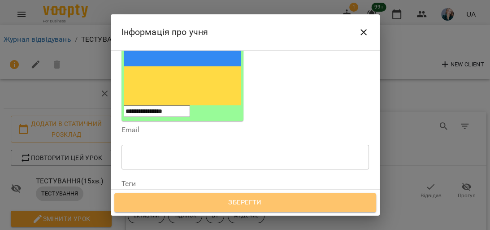
click at [250, 203] on span "Зберегти" at bounding box center [245, 203] width 242 height 12
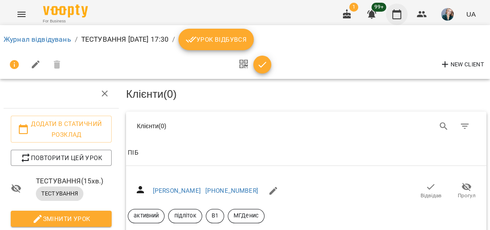
click at [397, 14] on icon "button" at bounding box center [397, 14] width 11 height 11
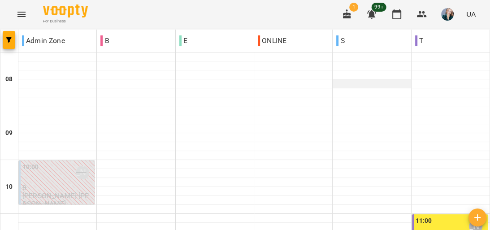
scroll to position [502, 0]
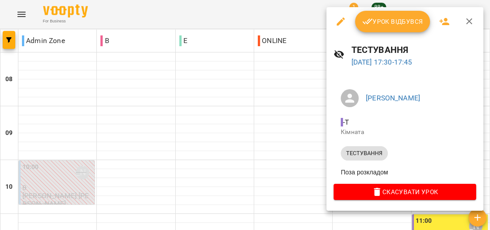
click at [340, 19] on icon "button" at bounding box center [340, 21] width 11 height 11
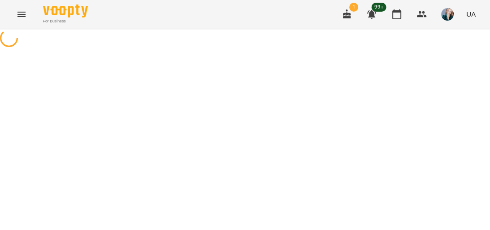
select select "**********"
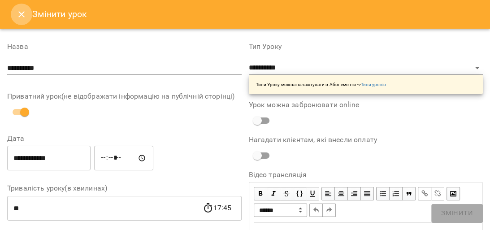
click at [22, 13] on icon "Close" at bounding box center [21, 14] width 11 height 11
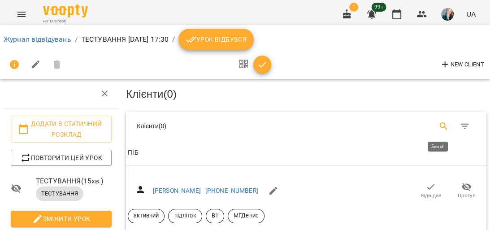
click at [439, 124] on icon "Search" at bounding box center [444, 126] width 11 height 11
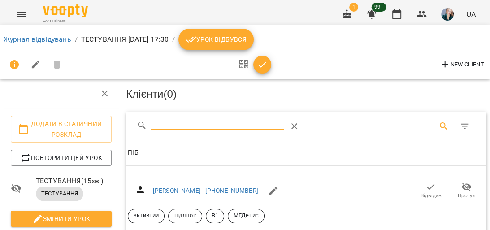
click at [242, 118] on input "Search" at bounding box center [217, 123] width 133 height 14
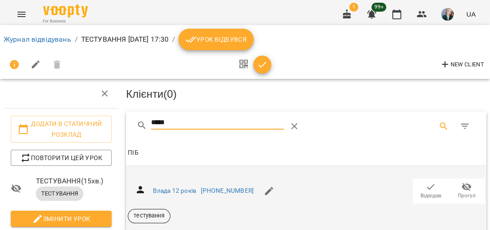
type input "*****"
click at [427, 187] on icon "button" at bounding box center [431, 187] width 8 height 6
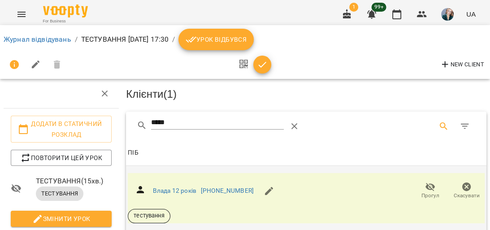
click at [261, 66] on icon "button" at bounding box center [262, 65] width 8 height 6
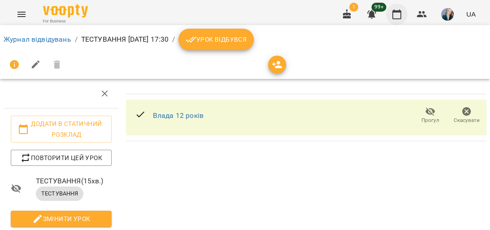
click at [397, 17] on icon "button" at bounding box center [397, 14] width 11 height 11
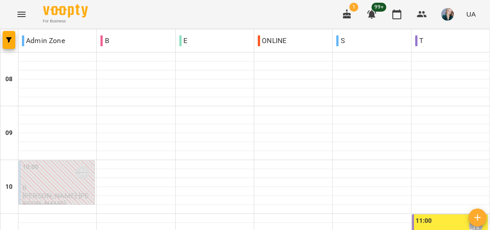
scroll to position [466, 0]
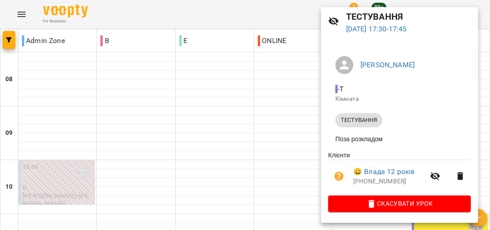
scroll to position [0, 0]
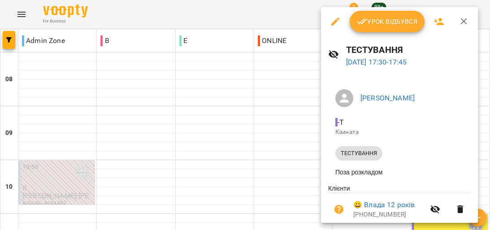
click at [297, 109] on div at bounding box center [245, 115] width 490 height 230
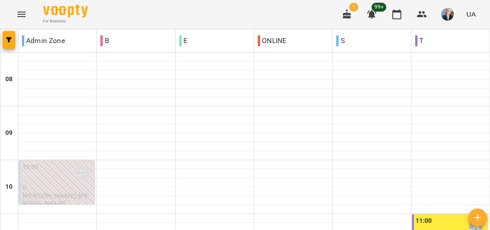
scroll to position [323, 0]
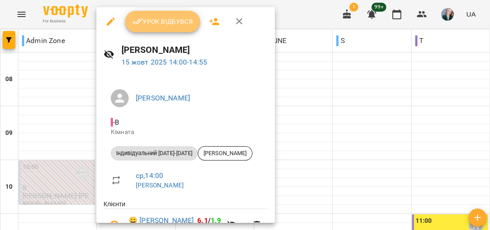
click at [170, 19] on span "Урок відбувся" at bounding box center [162, 21] width 61 height 11
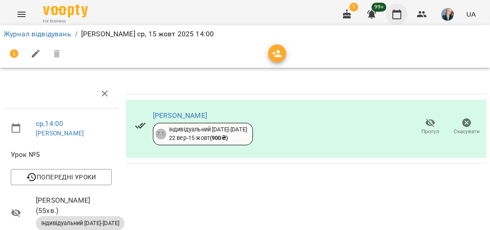
click at [398, 14] on icon "button" at bounding box center [397, 14] width 11 height 11
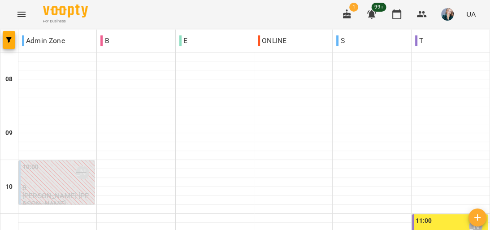
scroll to position [359, 0]
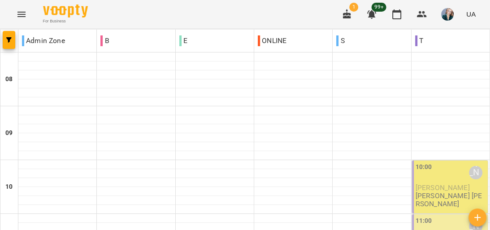
scroll to position [287, 0]
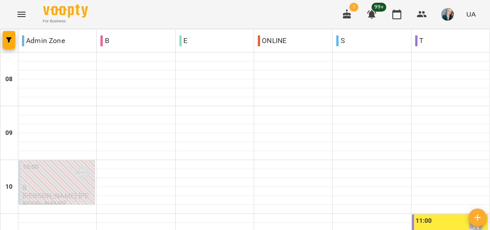
scroll to position [466, 0]
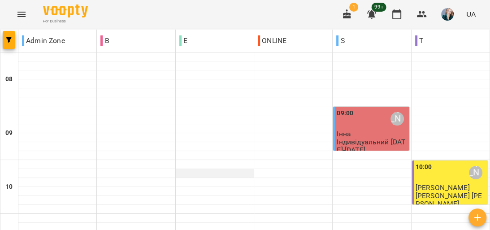
scroll to position [431, 0]
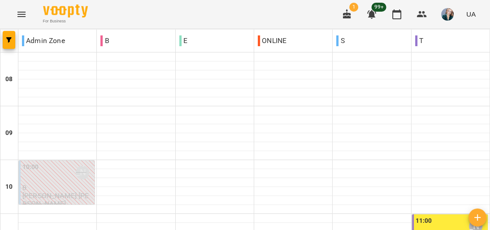
scroll to position [466, 0]
drag, startPoint x: 56, startPoint y: 92, endPoint x: 51, endPoint y: 99, distance: 8.3
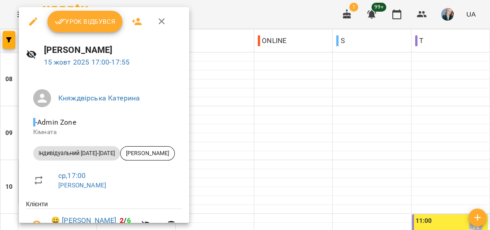
click at [218, 139] on div at bounding box center [245, 115] width 490 height 230
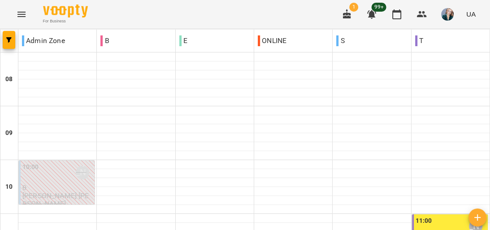
scroll to position [431, 0]
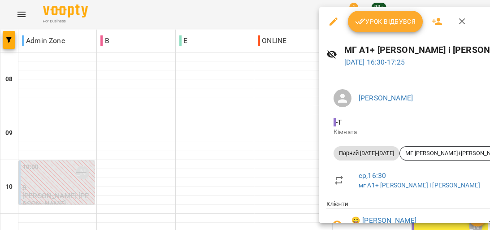
click at [294, 124] on div at bounding box center [245, 115] width 490 height 230
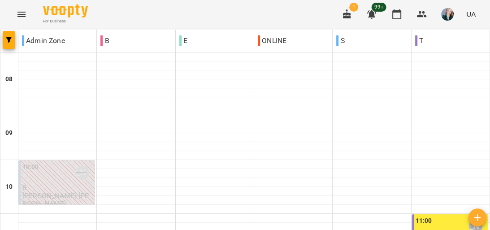
scroll to position [574, 0]
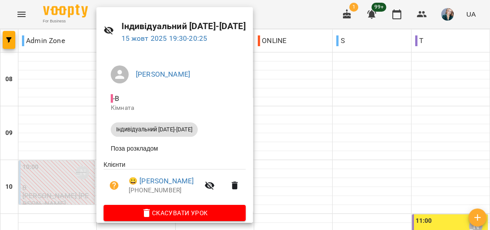
scroll to position [35, 0]
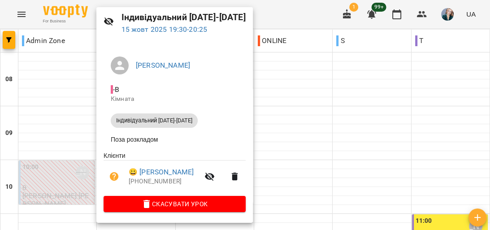
click at [66, 110] on div at bounding box center [245, 115] width 490 height 230
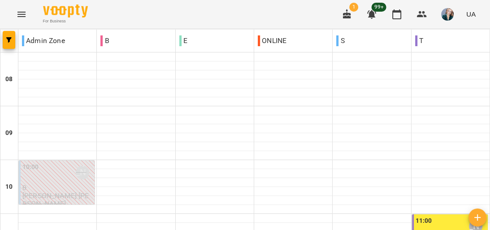
scroll to position [466, 0]
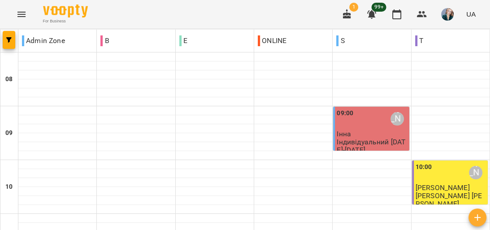
scroll to position [287, 0]
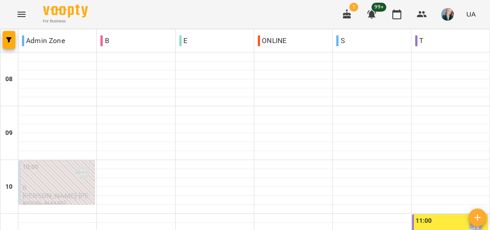
scroll to position [359, 0]
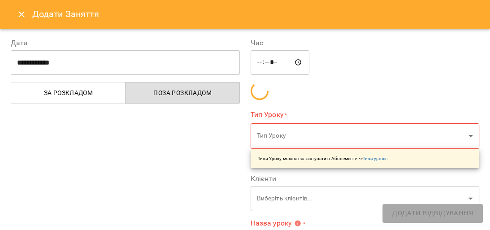
scroll to position [395, 0]
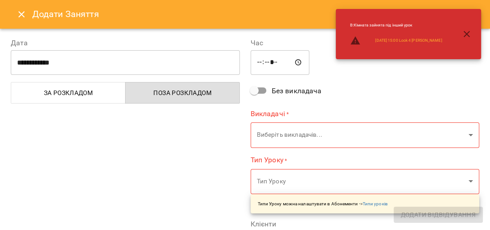
click at [22, 13] on icon "Close" at bounding box center [21, 14] width 6 height 6
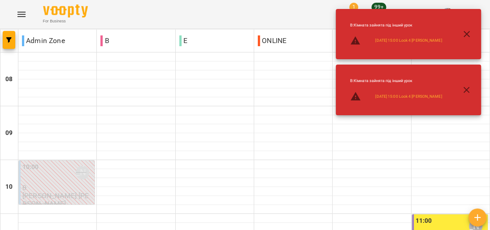
click at [466, 33] on icon "button" at bounding box center [467, 34] width 11 height 11
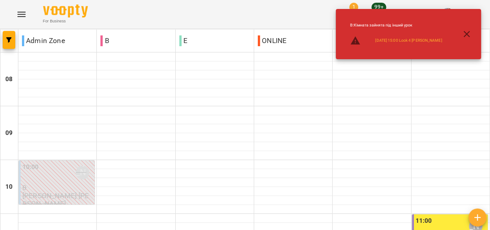
click at [469, 33] on icon "button" at bounding box center [467, 34] width 11 height 11
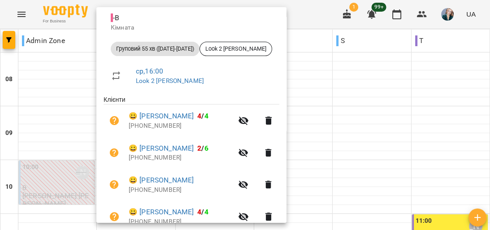
scroll to position [108, 0]
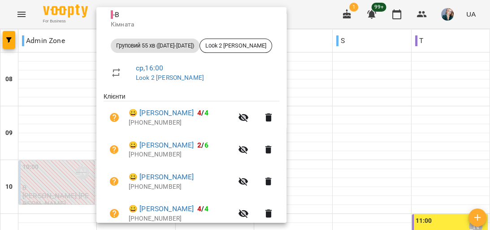
click at [84, 99] on div at bounding box center [245, 115] width 490 height 230
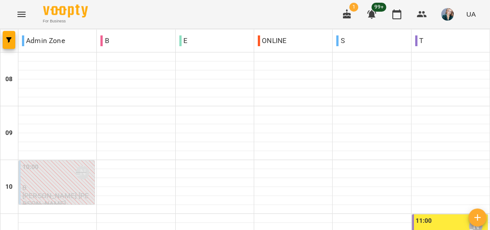
scroll to position [431, 0]
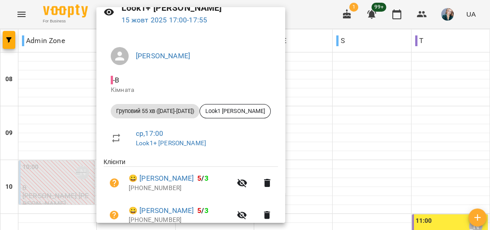
scroll to position [72, 0]
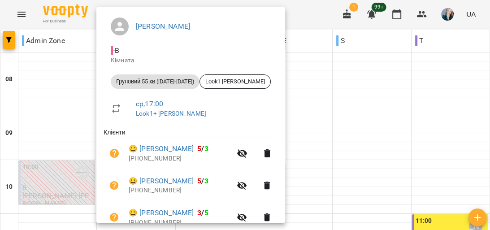
click at [93, 88] on div at bounding box center [245, 115] width 490 height 230
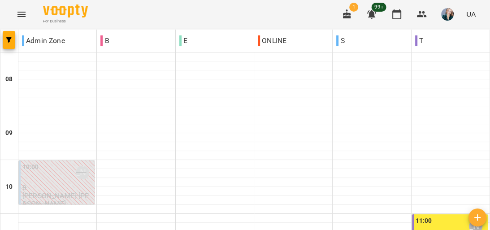
scroll to position [502, 0]
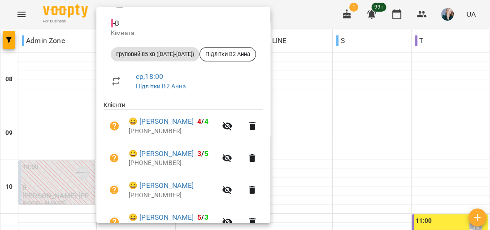
scroll to position [108, 0]
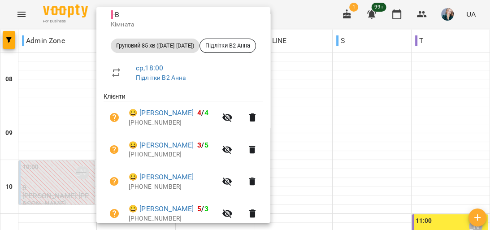
click at [85, 111] on div at bounding box center [245, 115] width 490 height 230
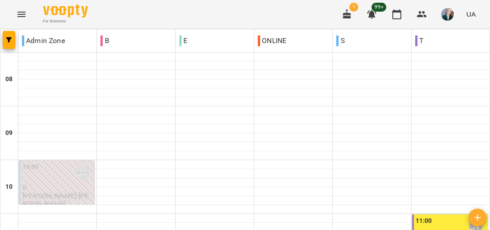
scroll to position [466, 0]
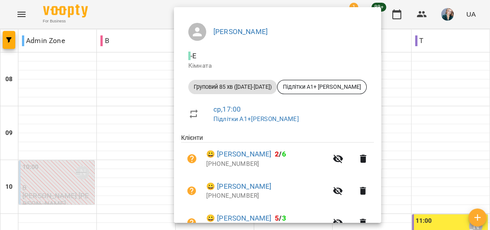
scroll to position [108, 0]
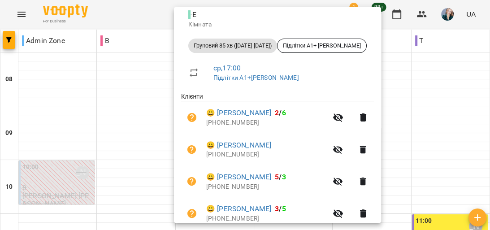
click at [73, 147] on div at bounding box center [245, 115] width 490 height 230
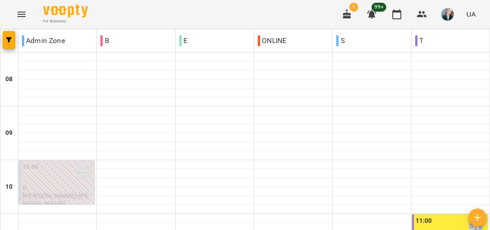
scroll to position [395, 0]
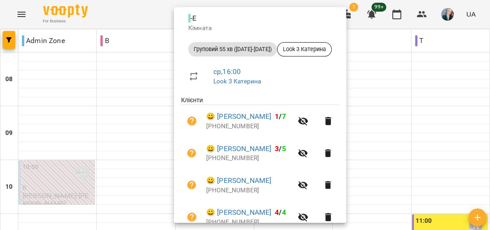
scroll to position [108, 0]
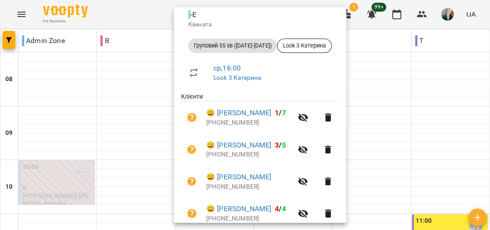
click at [66, 93] on div at bounding box center [245, 115] width 490 height 230
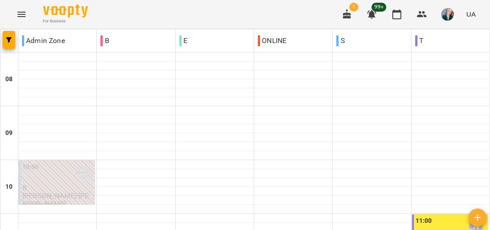
scroll to position [502, 0]
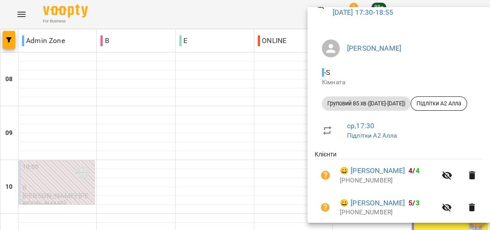
scroll to position [72, 0]
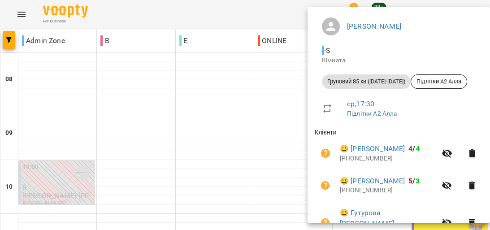
click at [292, 108] on div at bounding box center [245, 115] width 490 height 230
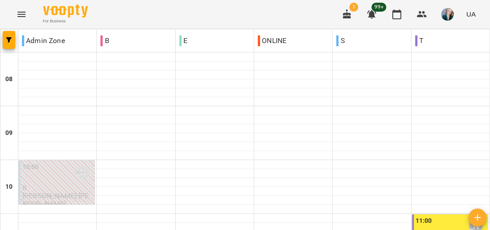
scroll to position [144, 0]
click at [395, 16] on icon "button" at bounding box center [397, 14] width 11 height 11
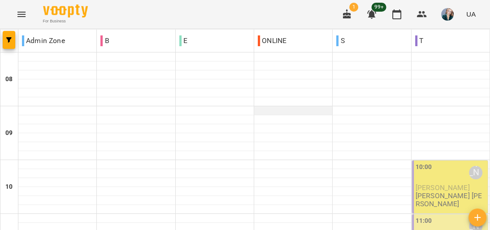
scroll to position [431, 0]
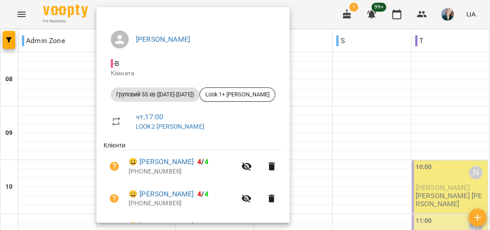
scroll to position [72, 0]
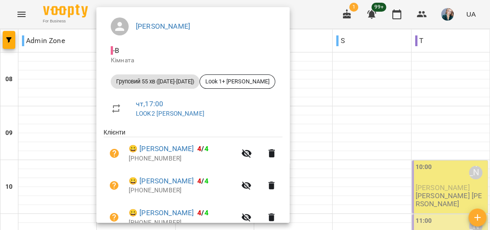
click at [85, 163] on div at bounding box center [245, 115] width 490 height 230
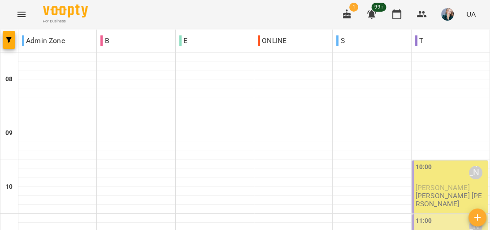
scroll to position [502, 0]
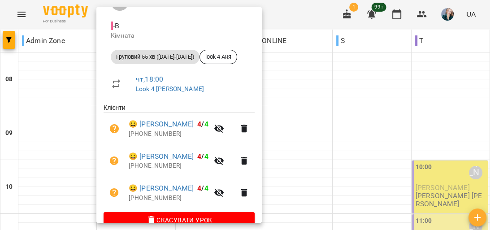
scroll to position [108, 0]
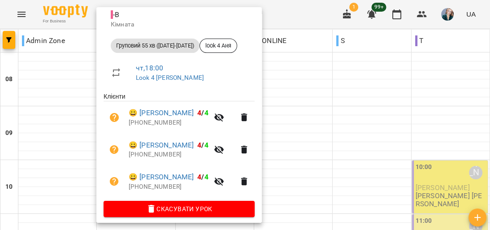
click at [81, 120] on div at bounding box center [245, 115] width 490 height 230
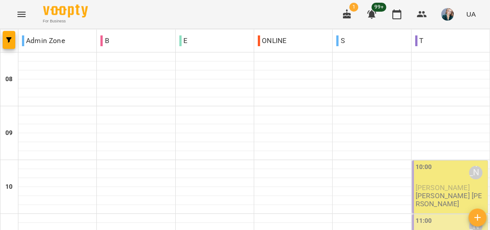
scroll to position [574, 0]
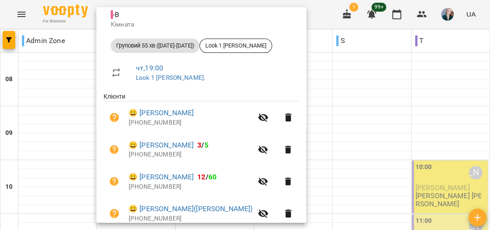
scroll to position [72, 0]
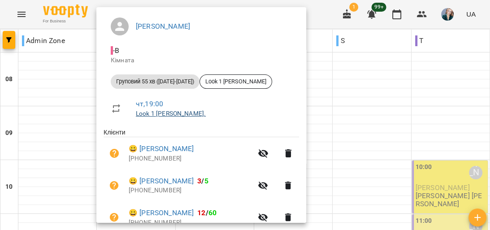
click at [158, 111] on link "Look 1 [PERSON_NAME]." at bounding box center [171, 113] width 70 height 7
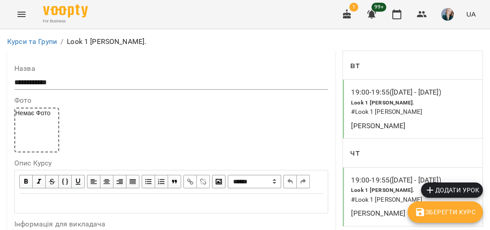
scroll to position [897, 0]
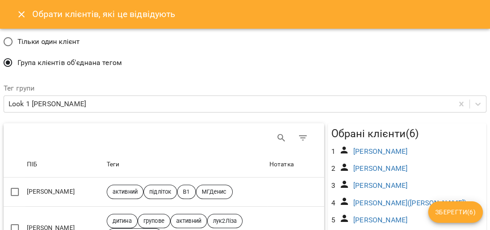
scroll to position [36, 0]
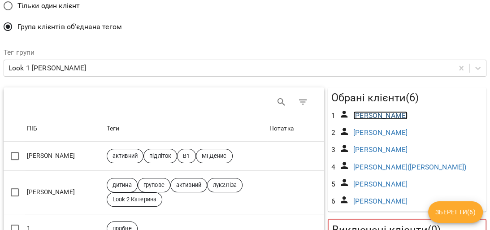
click at [394, 114] on link "[PERSON_NAME]" at bounding box center [380, 115] width 54 height 9
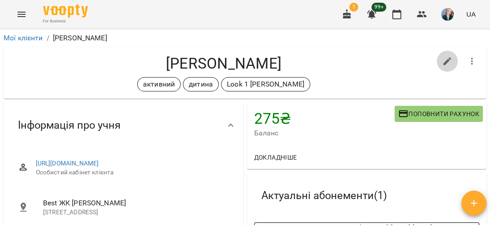
click at [445, 61] on icon "button" at bounding box center [447, 61] width 11 height 11
select select "**"
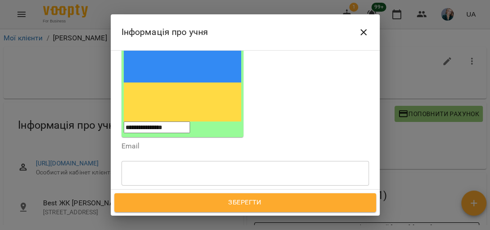
scroll to position [108, 0]
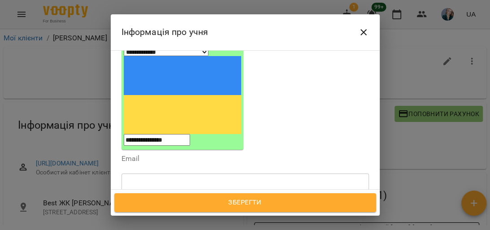
click at [263, 223] on div at bounding box center [268, 228] width 10 height 10
click at [274, 211] on button "Зберегти" at bounding box center [245, 202] width 262 height 19
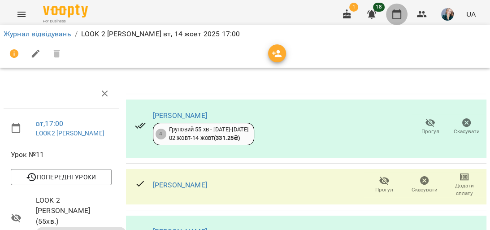
click at [398, 16] on icon "button" at bounding box center [397, 14] width 11 height 11
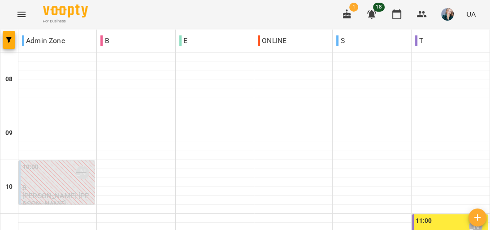
scroll to position [466, 0]
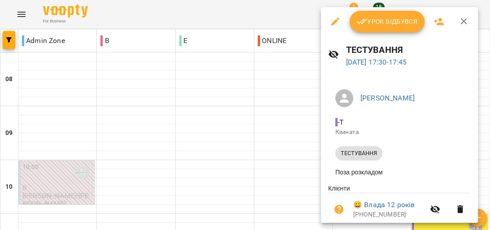
scroll to position [35, 0]
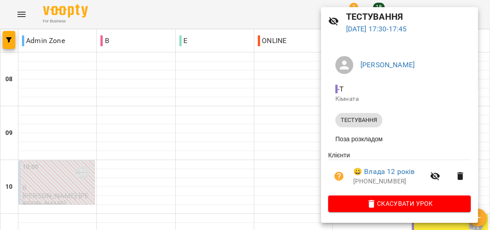
click at [282, 106] on div at bounding box center [245, 115] width 490 height 230
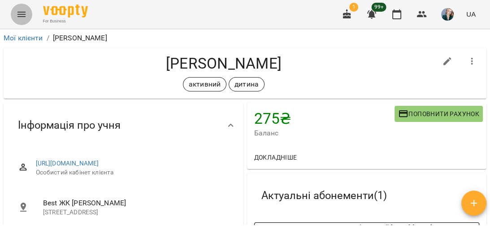
click at [24, 9] on icon "Menu" at bounding box center [21, 14] width 11 height 11
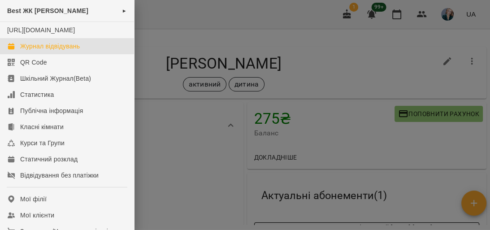
click at [47, 51] on div "Журнал відвідувань" at bounding box center [50, 46] width 60 height 9
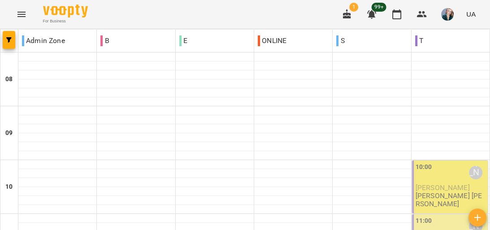
scroll to position [431, 0]
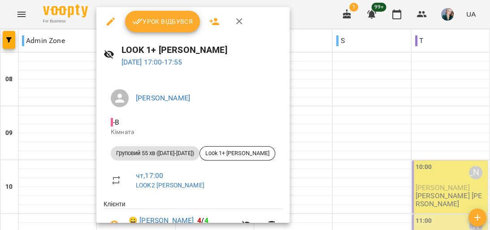
scroll to position [178, 0]
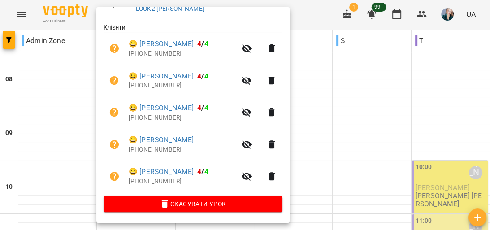
click at [44, 96] on div at bounding box center [245, 115] width 490 height 230
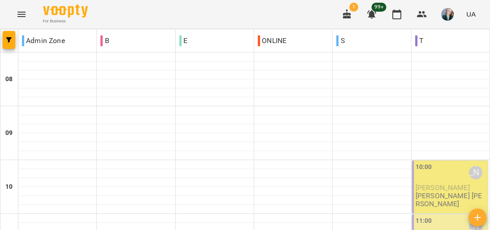
scroll to position [574, 0]
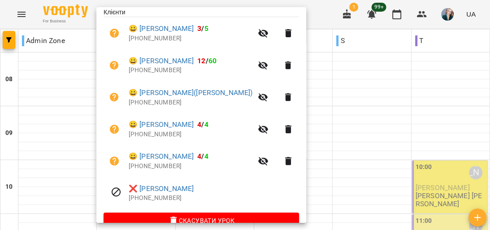
scroll to position [210, 0]
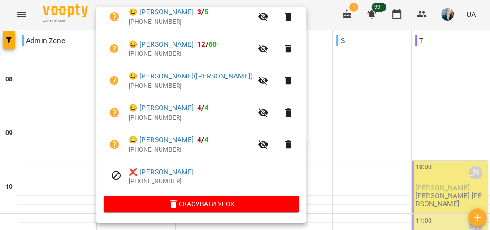
click at [348, 77] on div at bounding box center [245, 115] width 490 height 230
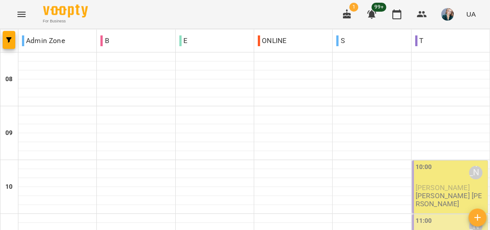
scroll to position [36, 0]
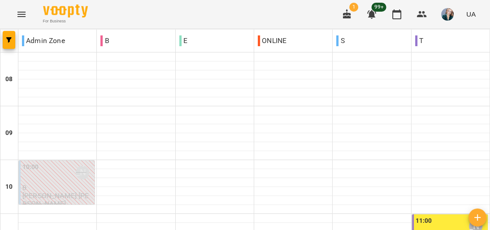
scroll to position [323, 0]
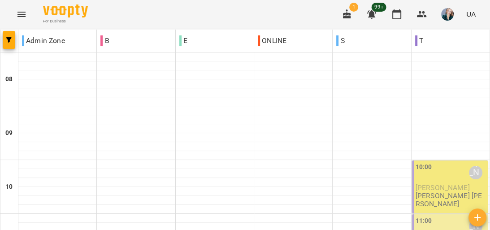
scroll to position [144, 0]
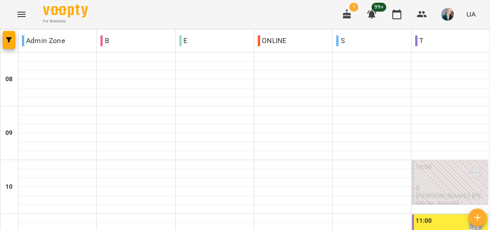
scroll to position [0, 0]
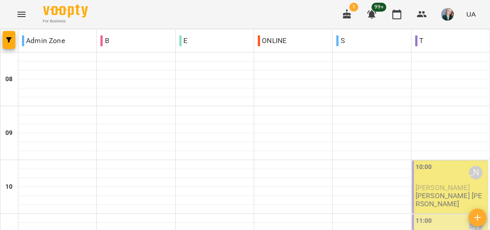
scroll to position [108, 0]
click at [443, 216] on div "11:00 Анастасія Сидорук" at bounding box center [451, 226] width 70 height 21
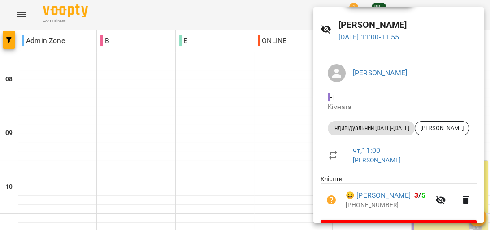
scroll to position [50, 0]
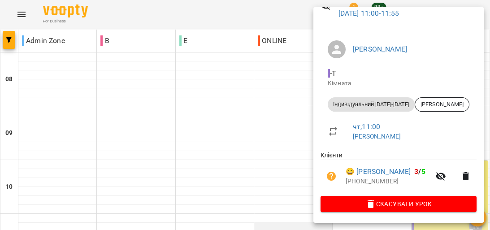
click at [269, 122] on div at bounding box center [245, 115] width 490 height 230
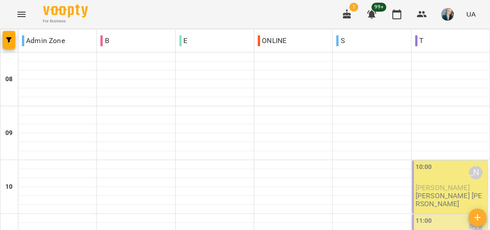
scroll to position [108, 0]
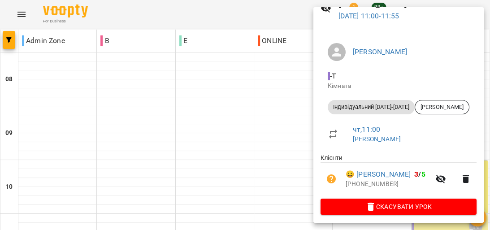
scroll to position [50, 0]
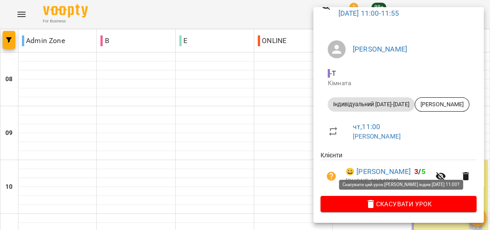
click at [391, 201] on span "Скасувати Урок" at bounding box center [399, 204] width 142 height 11
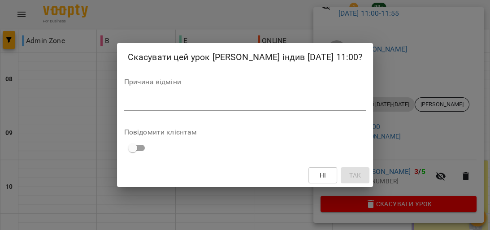
click at [282, 96] on div "Причина відміни *" at bounding box center [245, 96] width 242 height 36
click at [282, 100] on textarea at bounding box center [245, 103] width 242 height 9
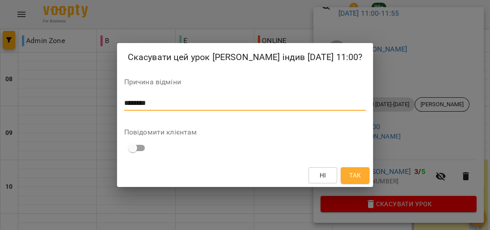
type textarea "********"
click at [351, 178] on span "Так" at bounding box center [355, 175] width 12 height 11
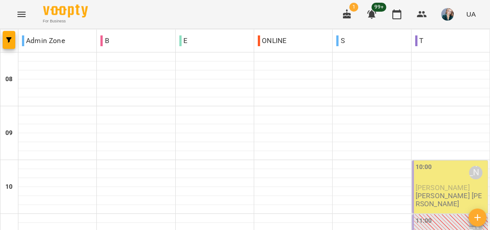
scroll to position [251, 0]
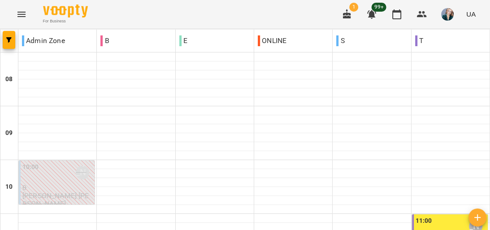
scroll to position [395, 0]
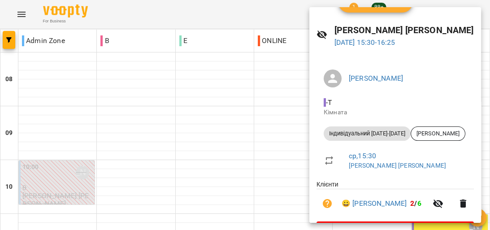
scroll to position [36, 0]
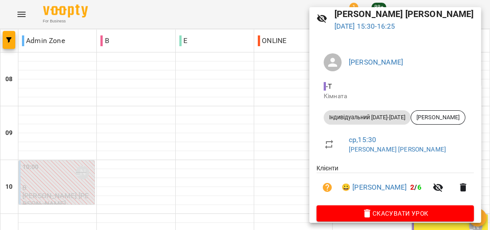
click at [290, 95] on div at bounding box center [245, 115] width 490 height 230
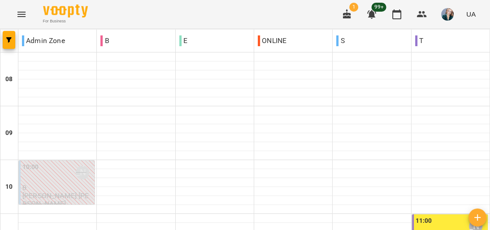
scroll to position [396, 0]
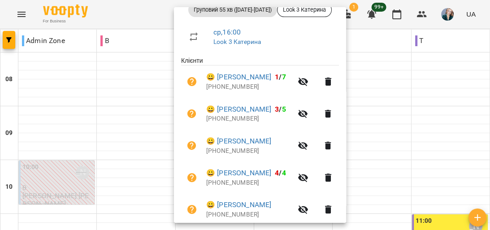
scroll to position [210, 0]
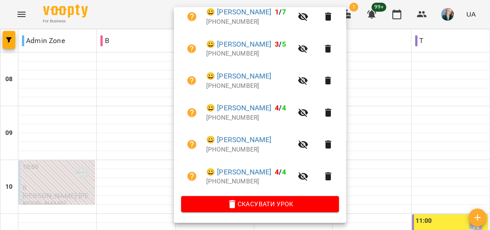
click at [149, 75] on div at bounding box center [245, 115] width 490 height 230
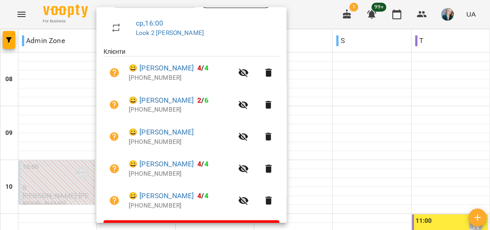
scroll to position [178, 0]
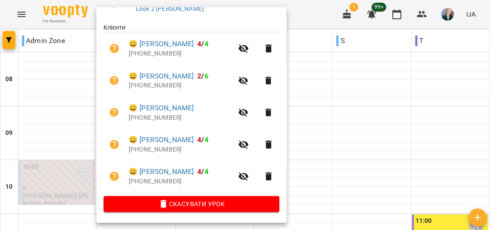
click at [413, 84] on div at bounding box center [245, 115] width 490 height 230
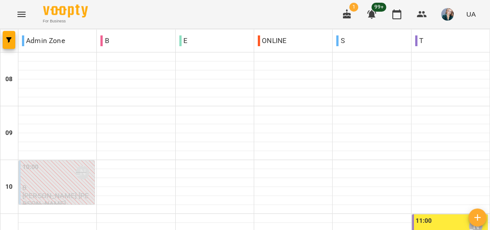
scroll to position [540, 0]
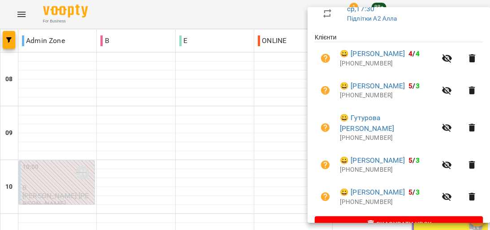
scroll to position [179, 0]
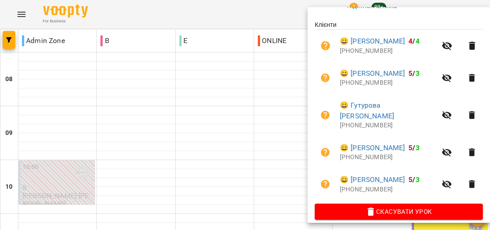
click at [289, 86] on div at bounding box center [245, 115] width 490 height 230
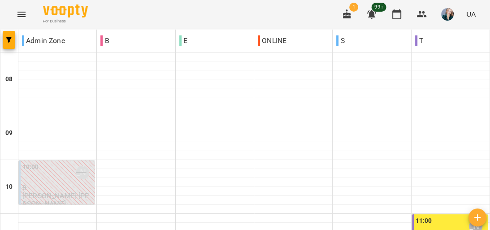
scroll to position [504, 0]
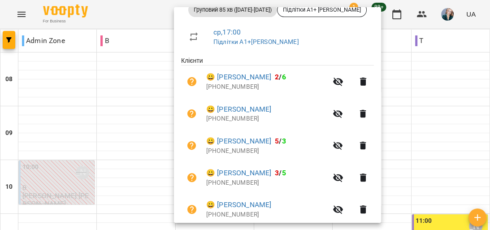
scroll to position [179, 0]
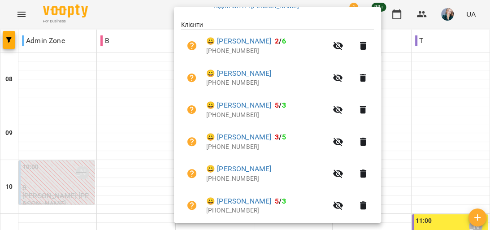
click at [382, 114] on div at bounding box center [245, 115] width 490 height 230
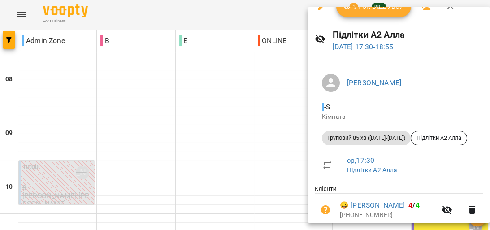
scroll to position [0, 0]
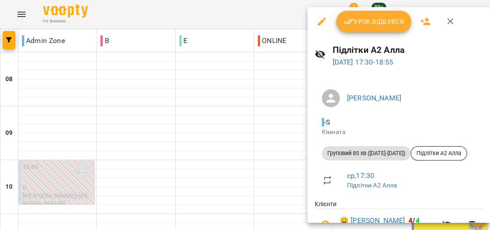
click at [289, 98] on div at bounding box center [245, 115] width 490 height 230
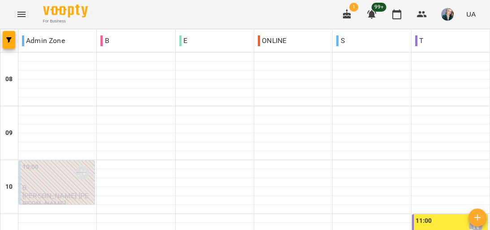
scroll to position [348, 0]
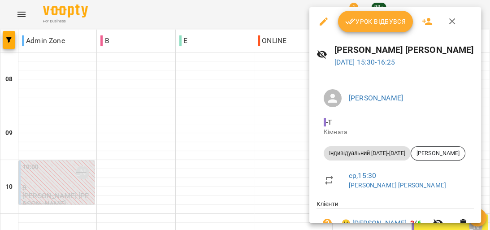
click at [285, 103] on div at bounding box center [245, 115] width 490 height 230
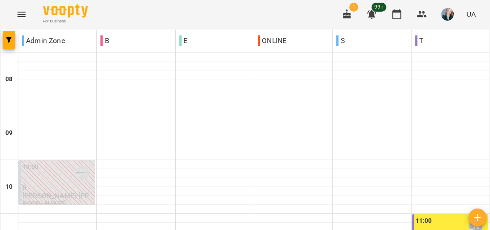
scroll to position [420, 0]
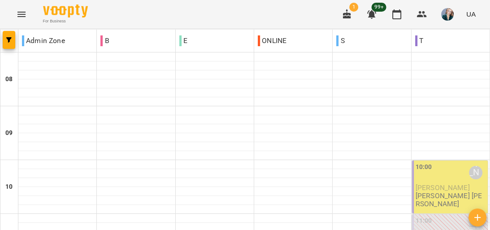
scroll to position [215, 0]
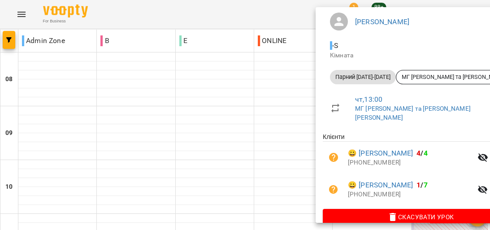
scroll to position [92, 0]
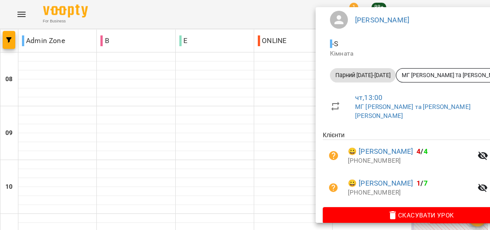
click at [303, 111] on div at bounding box center [245, 115] width 490 height 230
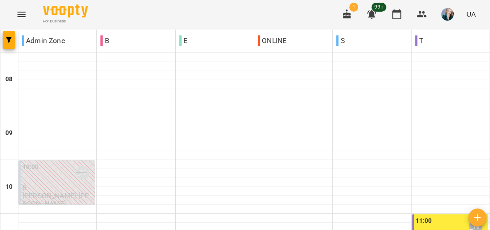
scroll to position [431, 0]
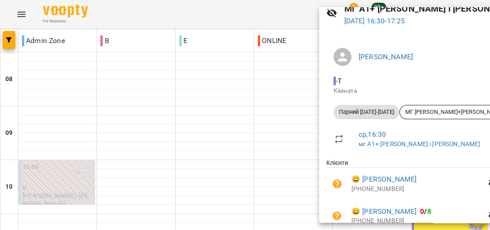
scroll to position [0, 0]
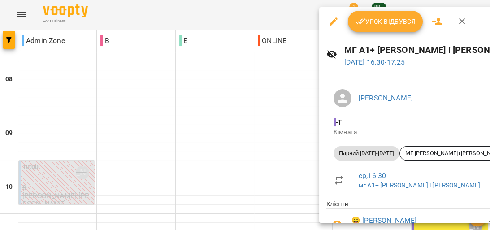
click at [290, 120] on div at bounding box center [245, 115] width 490 height 230
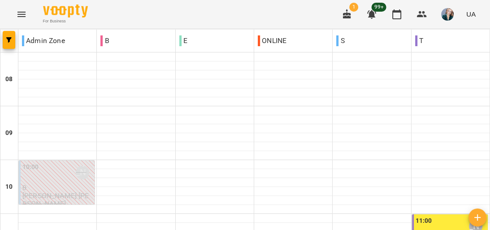
scroll to position [359, 0]
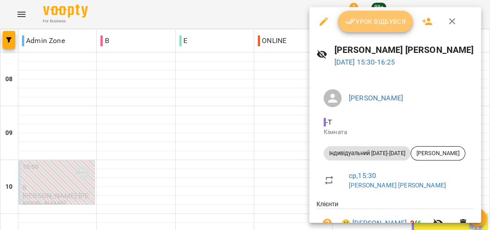
click at [401, 30] on button "Урок відбувся" at bounding box center [375, 22] width 75 height 22
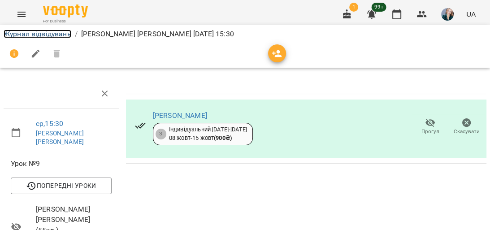
click at [65, 30] on link "Журнал відвідувань" at bounding box center [38, 34] width 68 height 9
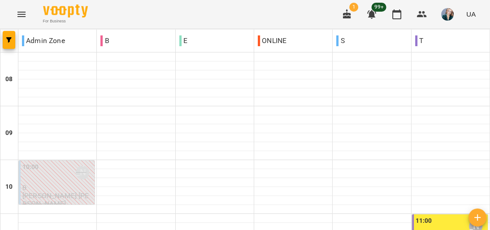
scroll to position [251, 0]
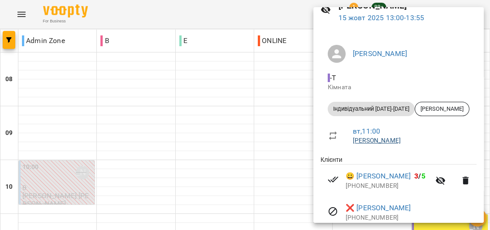
scroll to position [82, 0]
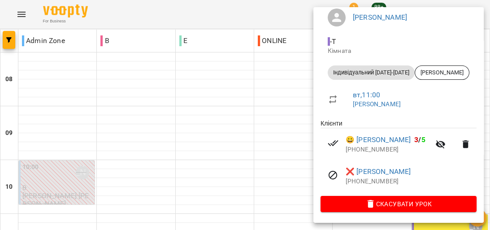
drag, startPoint x: 282, startPoint y: 112, endPoint x: 288, endPoint y: 111, distance: 6.3
click at [282, 112] on div at bounding box center [245, 115] width 490 height 230
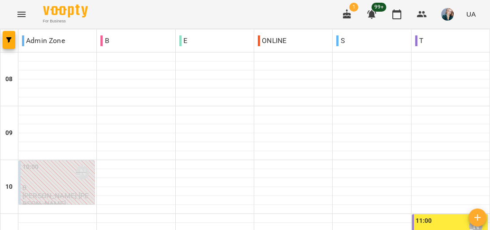
scroll to position [215, 0]
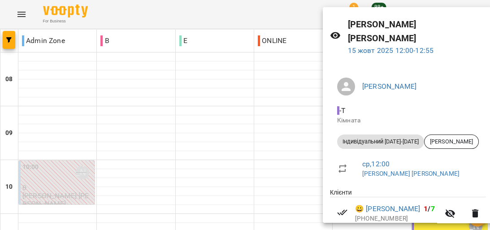
scroll to position [50, 0]
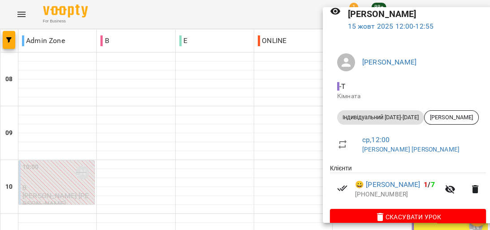
click at [309, 99] on div at bounding box center [245, 115] width 490 height 230
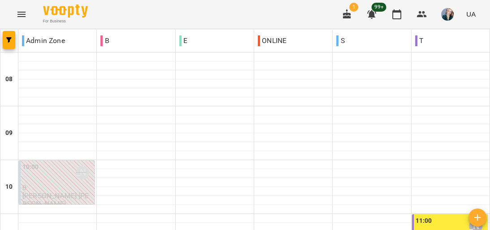
scroll to position [144, 0]
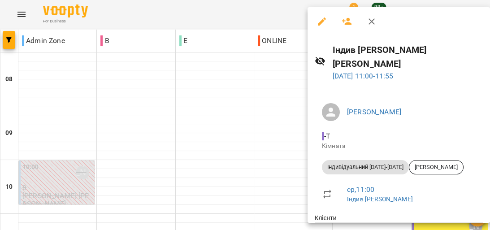
scroll to position [50, 0]
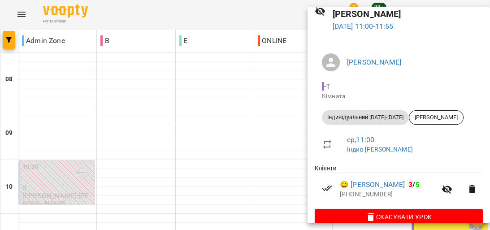
click at [302, 105] on div at bounding box center [245, 115] width 490 height 230
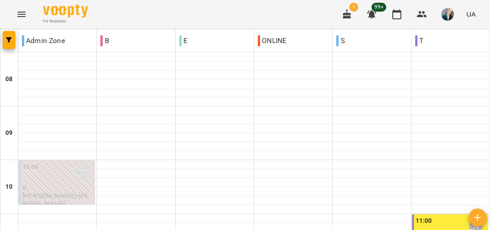
scroll to position [359, 0]
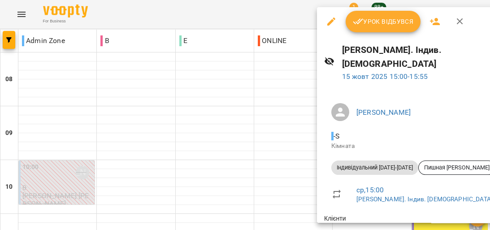
click at [410, 25] on span "Урок відбувся" at bounding box center [383, 21] width 61 height 11
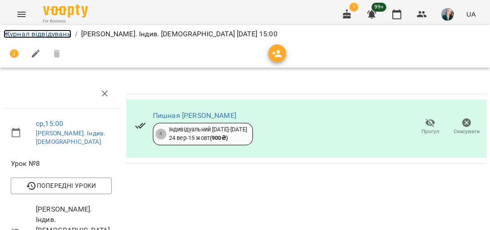
click at [61, 35] on link "Журнал відвідувань" at bounding box center [38, 34] width 68 height 9
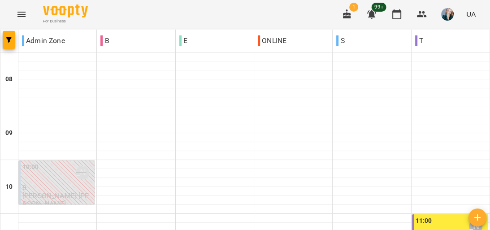
scroll to position [599, 0]
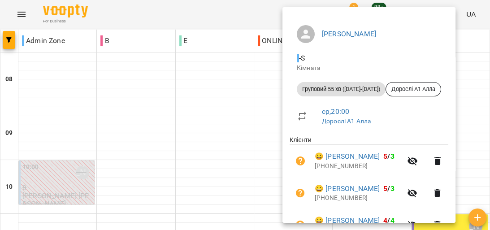
scroll to position [108, 0]
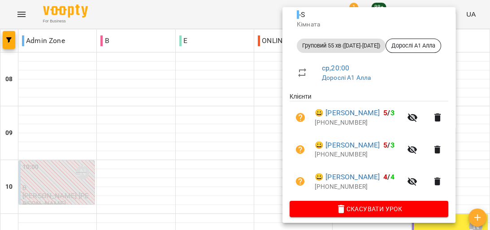
click at [242, 123] on div at bounding box center [245, 115] width 490 height 230
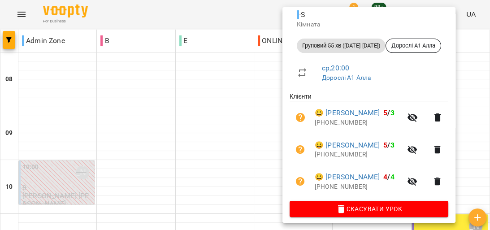
click at [274, 118] on div at bounding box center [245, 115] width 490 height 230
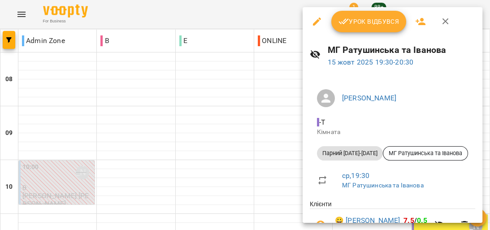
scroll to position [92, 0]
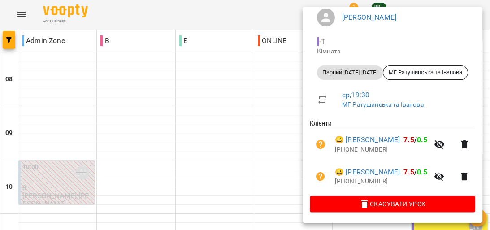
click at [288, 123] on div at bounding box center [245, 115] width 490 height 230
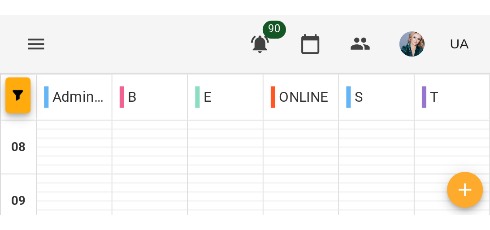
scroll to position [272, 0]
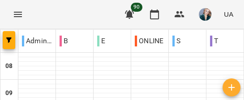
click at [16, 19] on icon "Menu" at bounding box center [18, 14] width 11 height 11
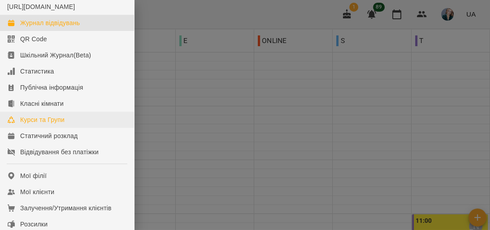
scroll to position [72, 0]
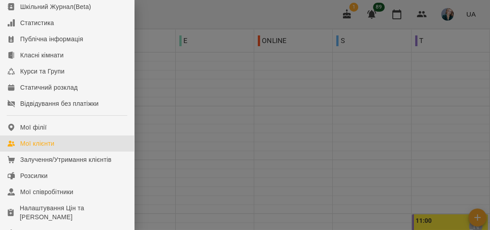
click at [79, 151] on link "Мої клієнти" at bounding box center [67, 143] width 134 height 16
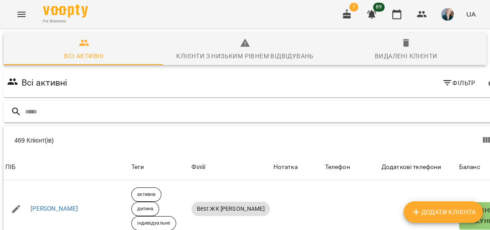
click at [96, 108] on input "text" at bounding box center [264, 112] width 479 height 15
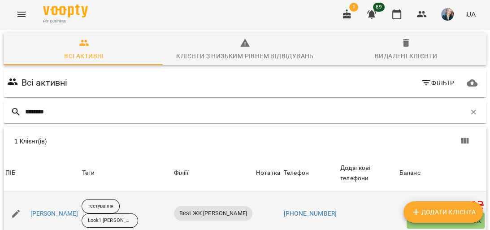
scroll to position [39, 0]
type input "********"
click at [44, 209] on link "[PERSON_NAME]" at bounding box center [54, 213] width 48 height 9
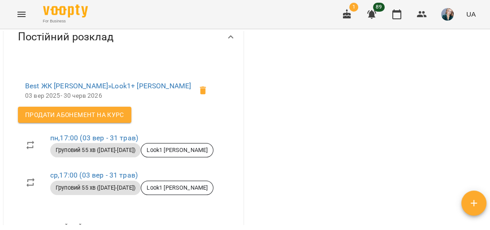
scroll to position [466, 0]
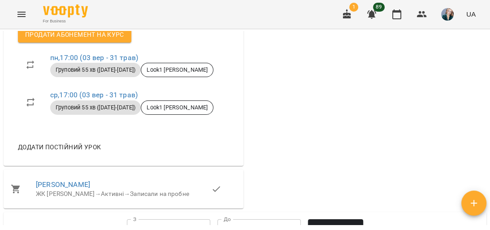
click at [21, 16] on icon "Menu" at bounding box center [21, 14] width 11 height 11
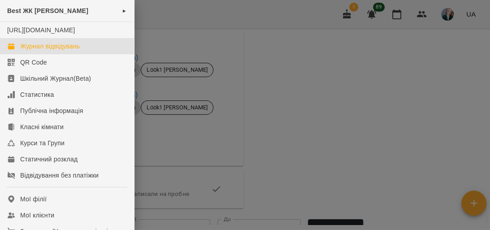
click at [43, 51] on div "Журнал відвідувань" at bounding box center [50, 46] width 60 height 9
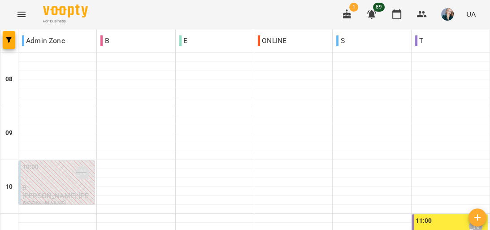
scroll to position [420, 0]
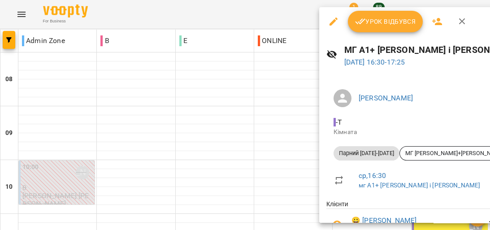
click at [399, 20] on span "Урок відбувся" at bounding box center [385, 21] width 61 height 11
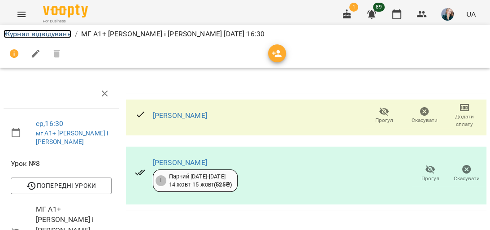
click at [45, 33] on link "Журнал відвідувань" at bounding box center [38, 34] width 68 height 9
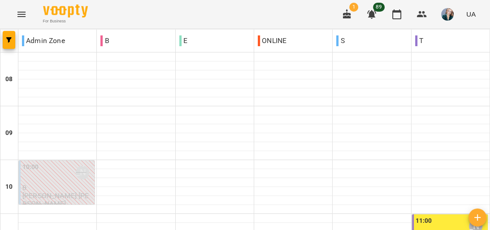
scroll to position [431, 0]
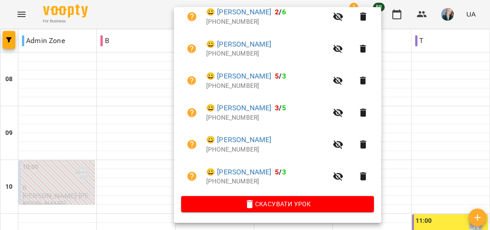
scroll to position [174, 0]
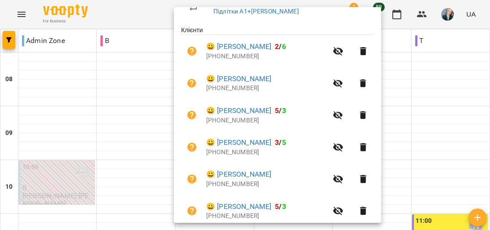
click at [382, 124] on div at bounding box center [245, 115] width 490 height 230
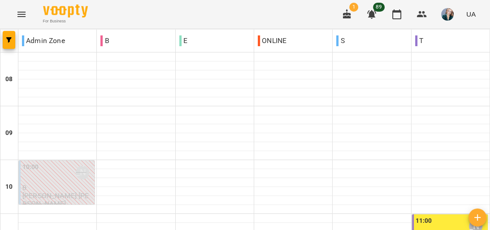
scroll to position [466, 0]
click at [20, 7] on button "Menu" at bounding box center [22, 15] width 22 height 22
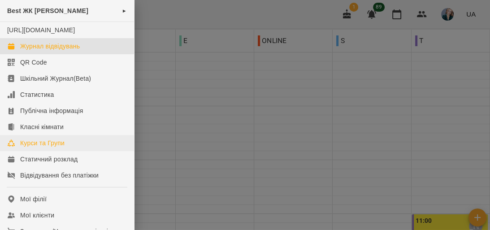
scroll to position [108, 0]
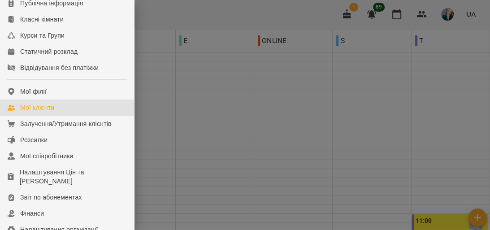
click at [74, 116] on link "Мої клієнти" at bounding box center [67, 108] width 134 height 16
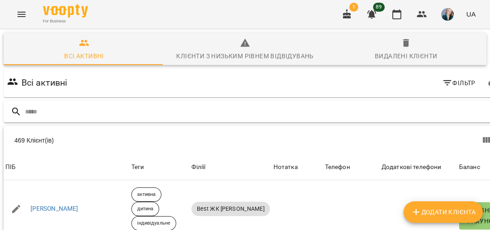
click at [141, 109] on input "text" at bounding box center [264, 112] width 479 height 15
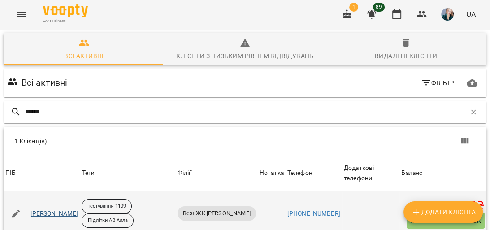
scroll to position [39, 0]
type input "******"
click at [50, 209] on link "[PERSON_NAME]" at bounding box center [54, 213] width 48 height 9
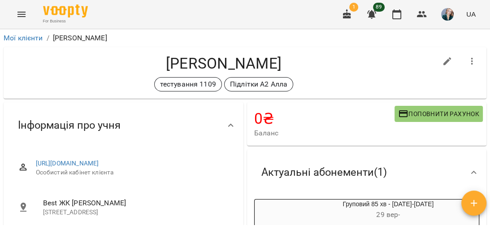
scroll to position [108, 0]
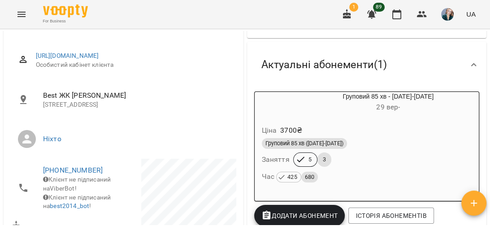
click at [369, 126] on div "Ціна 3700 ₴" at bounding box center [367, 130] width 214 height 16
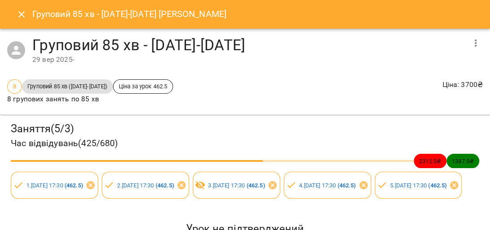
click at [23, 21] on button "Close" at bounding box center [22, 15] width 22 height 22
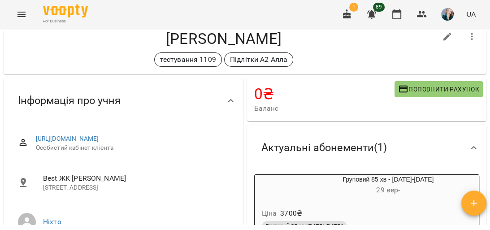
scroll to position [0, 0]
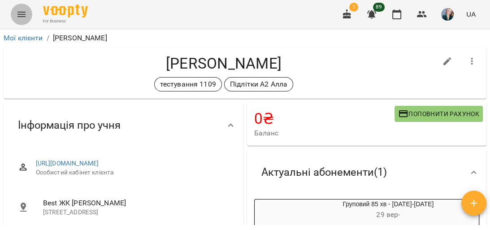
click at [15, 14] on button "Menu" at bounding box center [22, 15] width 22 height 22
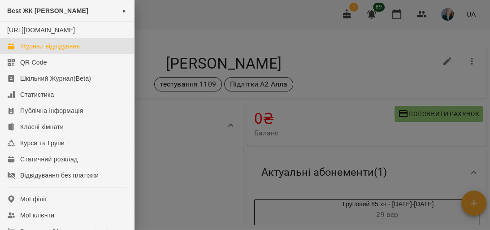
click at [45, 51] on div "Журнал відвідувань" at bounding box center [50, 46] width 60 height 9
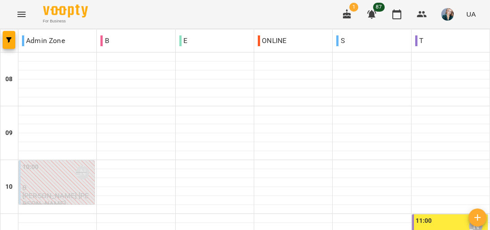
scroll to position [323, 0]
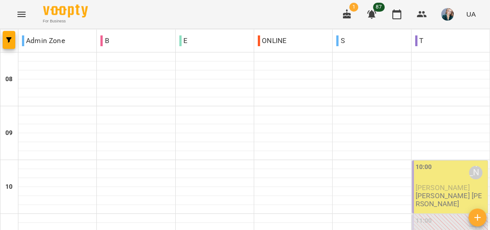
scroll to position [431, 0]
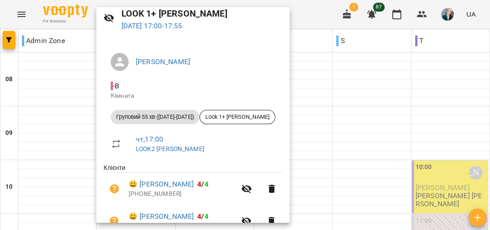
scroll to position [108, 0]
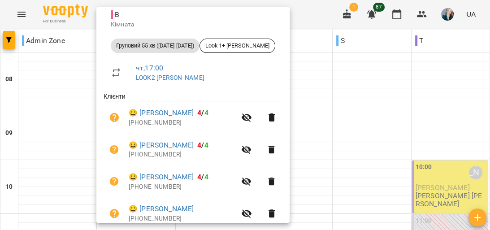
click at [85, 123] on div at bounding box center [245, 115] width 490 height 230
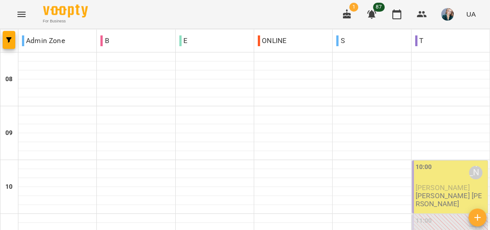
scroll to position [574, 0]
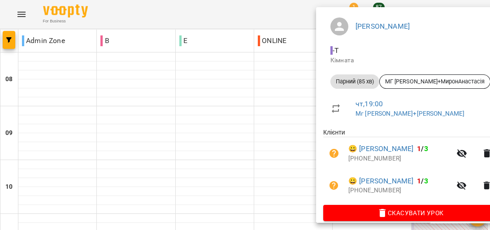
scroll to position [82, 0]
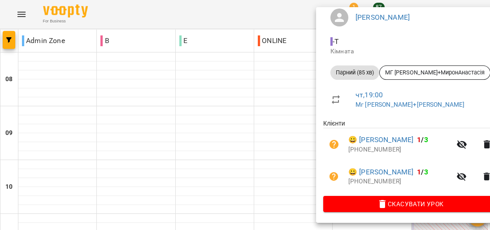
click at [287, 96] on div at bounding box center [245, 115] width 490 height 230
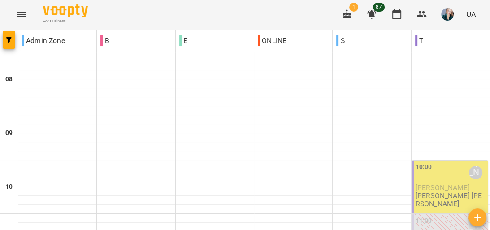
scroll to position [635, 0]
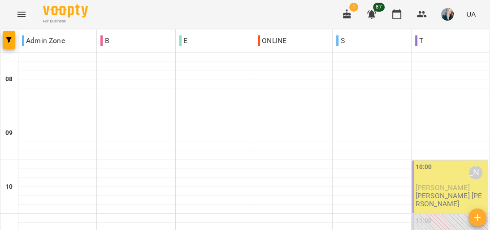
scroll to position [323, 0]
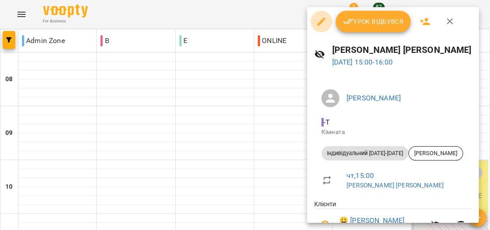
click at [321, 25] on icon "button" at bounding box center [321, 21] width 11 height 11
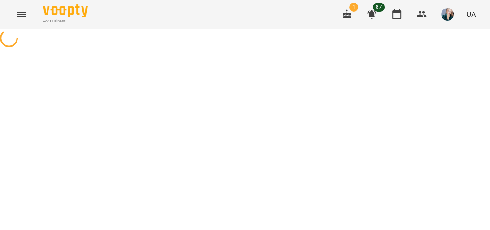
select select "**********"
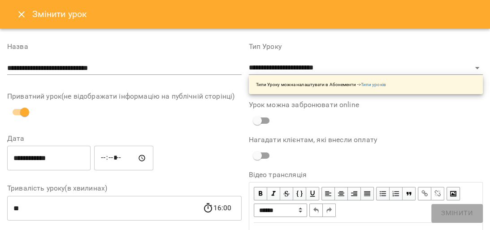
scroll to position [72, 0]
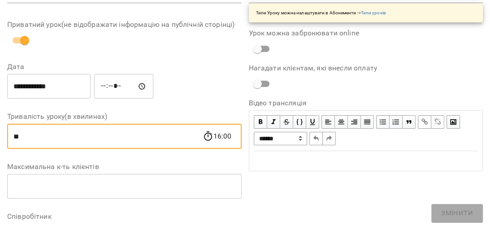
drag, startPoint x: 77, startPoint y: 136, endPoint x: 0, endPoint y: 137, distance: 77.1
click at [0, 137] on div "**********" at bounding box center [245, 221] width 490 height 528
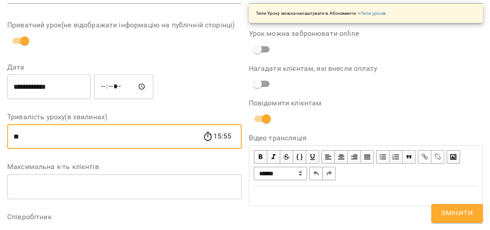
type input "**"
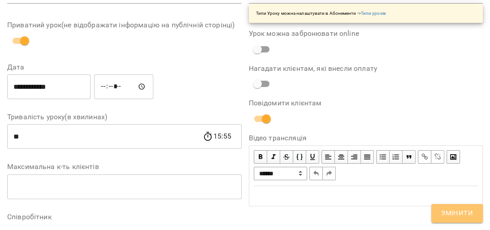
click at [461, 217] on span "Змінити" at bounding box center [457, 214] width 32 height 12
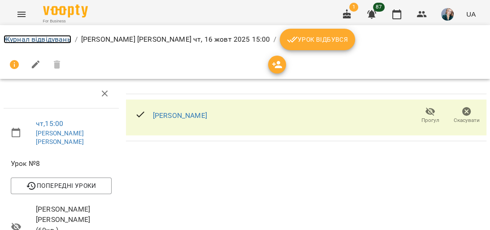
click at [36, 36] on link "Журнал відвідувань" at bounding box center [38, 39] width 68 height 9
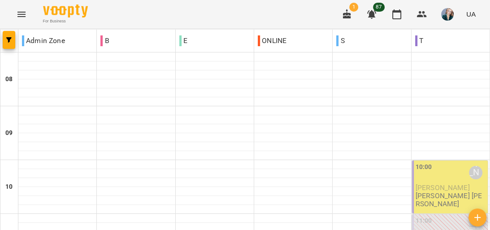
scroll to position [36, 0]
click at [430, 162] on div "10:00 Анастасія Сидорук" at bounding box center [451, 172] width 70 height 21
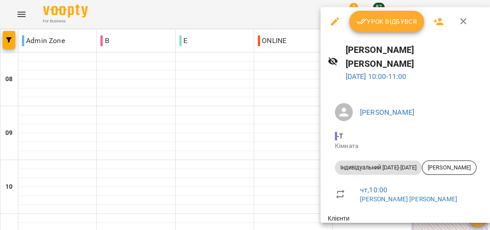
click at [330, 21] on icon "button" at bounding box center [335, 21] width 11 height 11
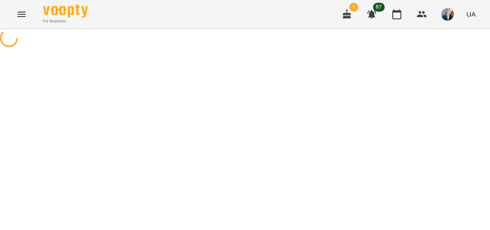
select select "**********"
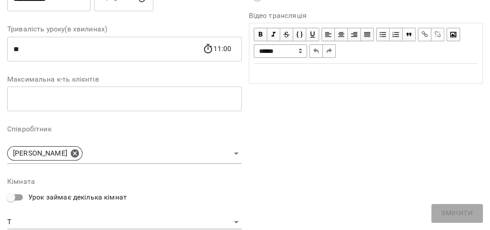
scroll to position [179, 0]
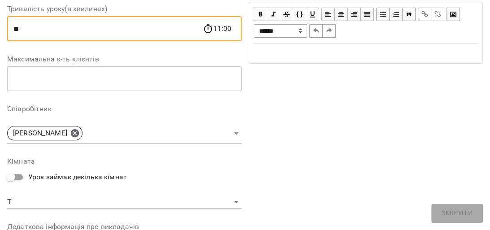
drag, startPoint x: 91, startPoint y: 21, endPoint x: 0, endPoint y: 28, distance: 91.8
click at [0, 28] on div "**********" at bounding box center [245, 113] width 490 height 528
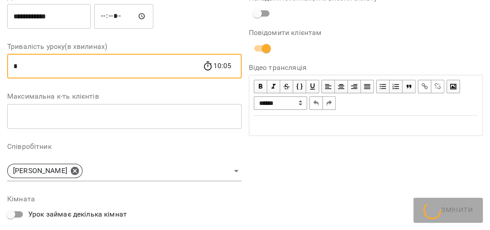
scroll to position [217, 0]
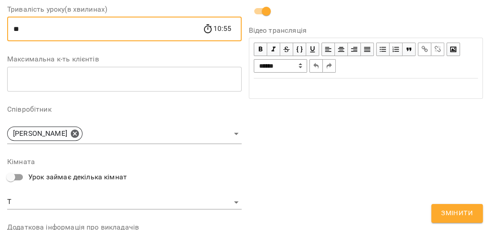
type input "**"
click at [442, 213] on span "Змінити" at bounding box center [457, 214] width 32 height 12
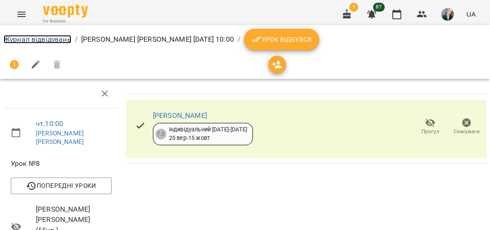
click at [45, 39] on link "Журнал відвідувань" at bounding box center [38, 39] width 68 height 9
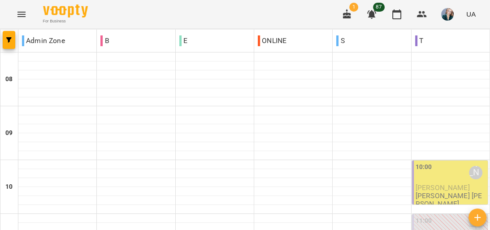
scroll to position [610, 0]
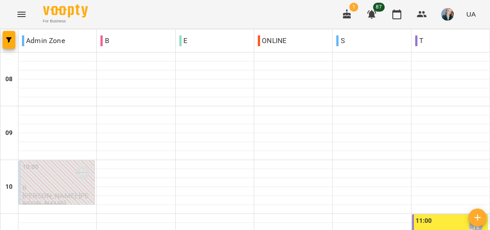
scroll to position [466, 0]
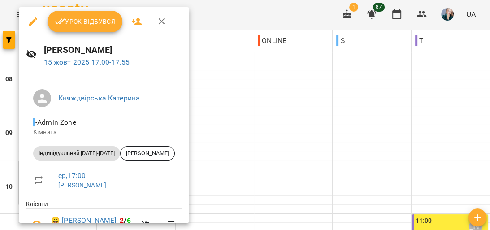
click at [66, 29] on button "Урок відбувся" at bounding box center [85, 22] width 75 height 22
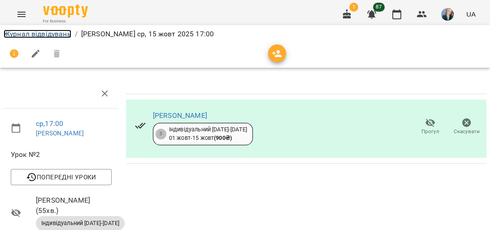
click at [32, 30] on link "Журнал відвідувань" at bounding box center [38, 34] width 68 height 9
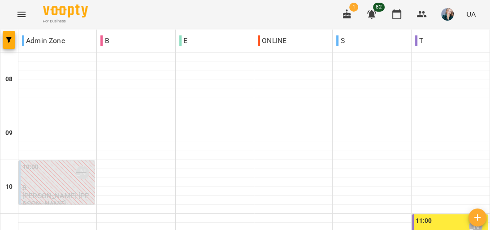
scroll to position [431, 0]
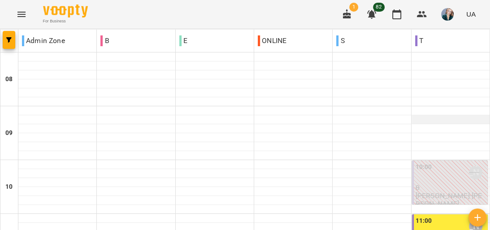
scroll to position [466, 0]
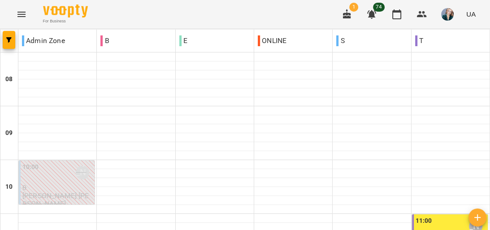
scroll to position [502, 0]
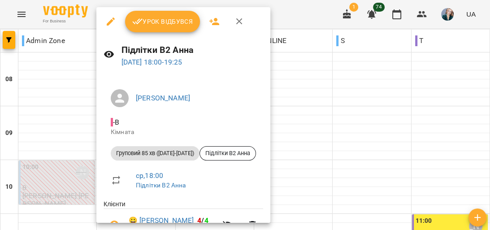
scroll to position [144, 0]
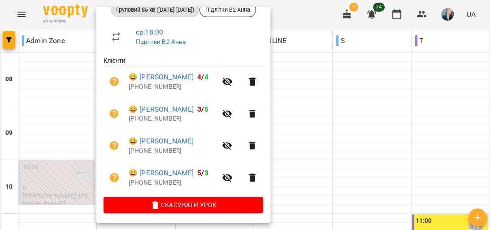
click at [361, 120] on div at bounding box center [245, 115] width 490 height 230
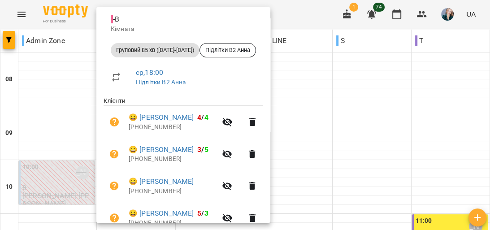
scroll to position [108, 0]
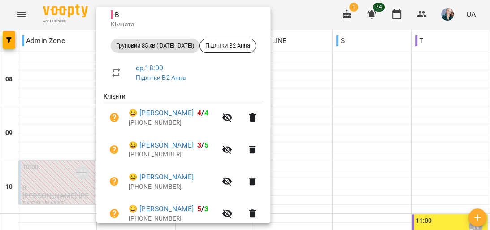
click at [343, 99] on div at bounding box center [245, 115] width 490 height 230
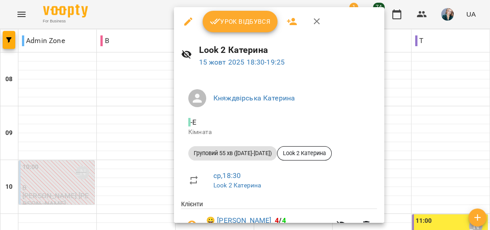
click at [451, 123] on div at bounding box center [245, 115] width 490 height 230
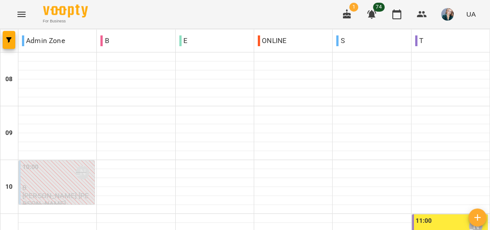
scroll to position [466, 0]
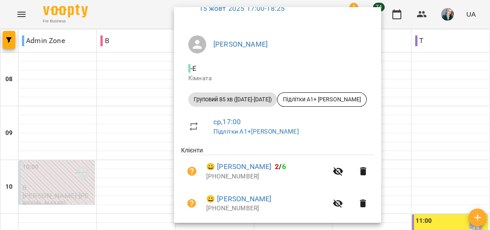
scroll to position [0, 0]
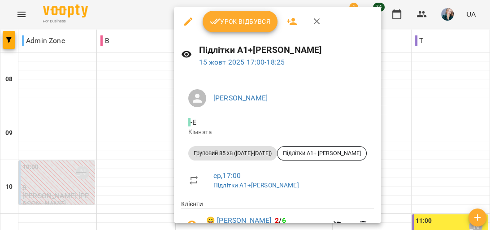
click at [144, 68] on div at bounding box center [245, 115] width 490 height 230
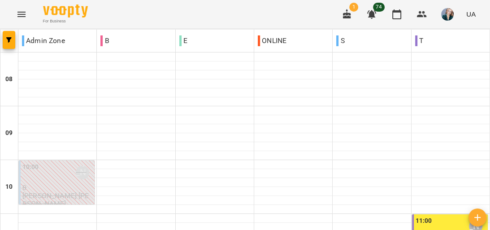
scroll to position [502, 0]
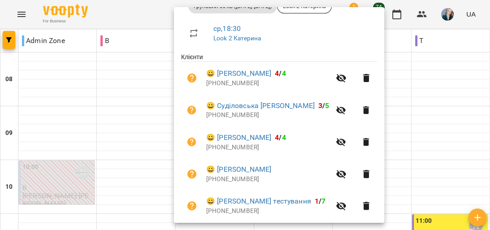
scroll to position [144, 0]
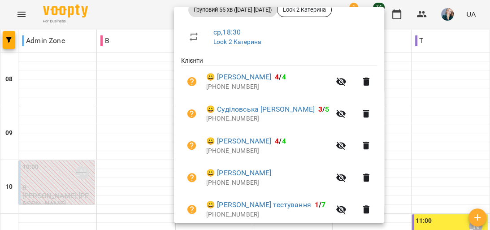
click at [148, 135] on div at bounding box center [245, 115] width 490 height 230
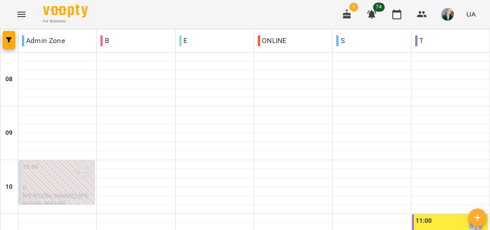
scroll to position [502, 0]
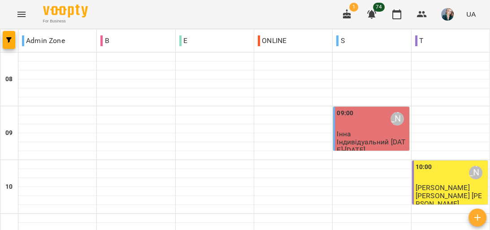
scroll to position [538, 0]
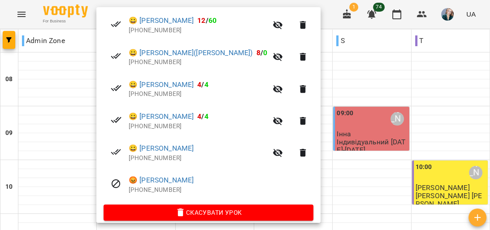
scroll to position [241, 0]
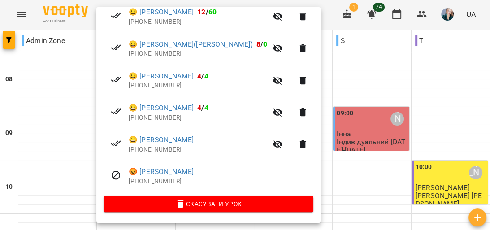
click at [303, 122] on div at bounding box center [245, 115] width 490 height 230
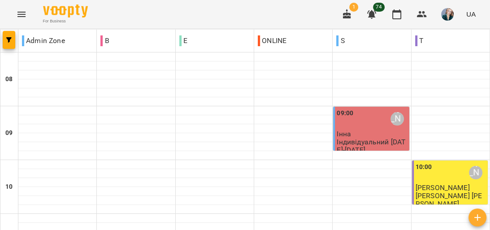
scroll to position [359, 0]
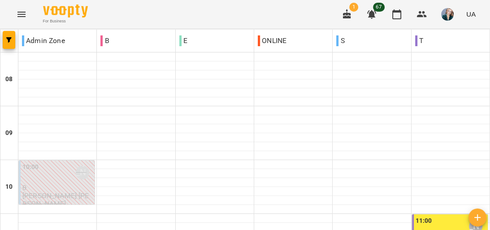
scroll to position [574, 0]
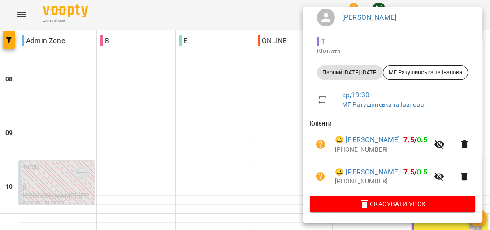
scroll to position [92, 0]
click at [278, 106] on div at bounding box center [245, 115] width 490 height 230
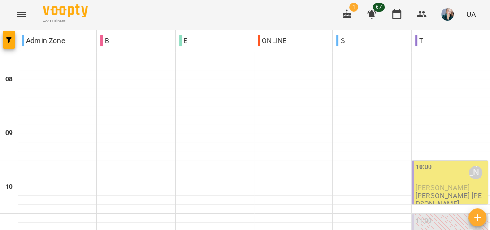
scroll to position [574, 0]
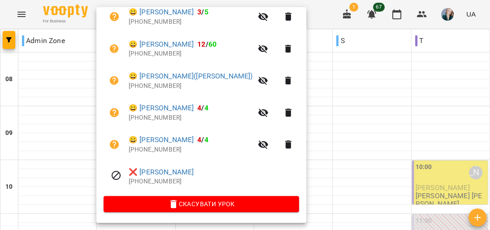
scroll to position [174, 0]
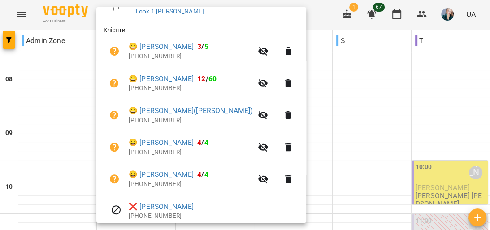
click at [322, 124] on div at bounding box center [245, 115] width 490 height 230
